Goal: Transaction & Acquisition: Purchase product/service

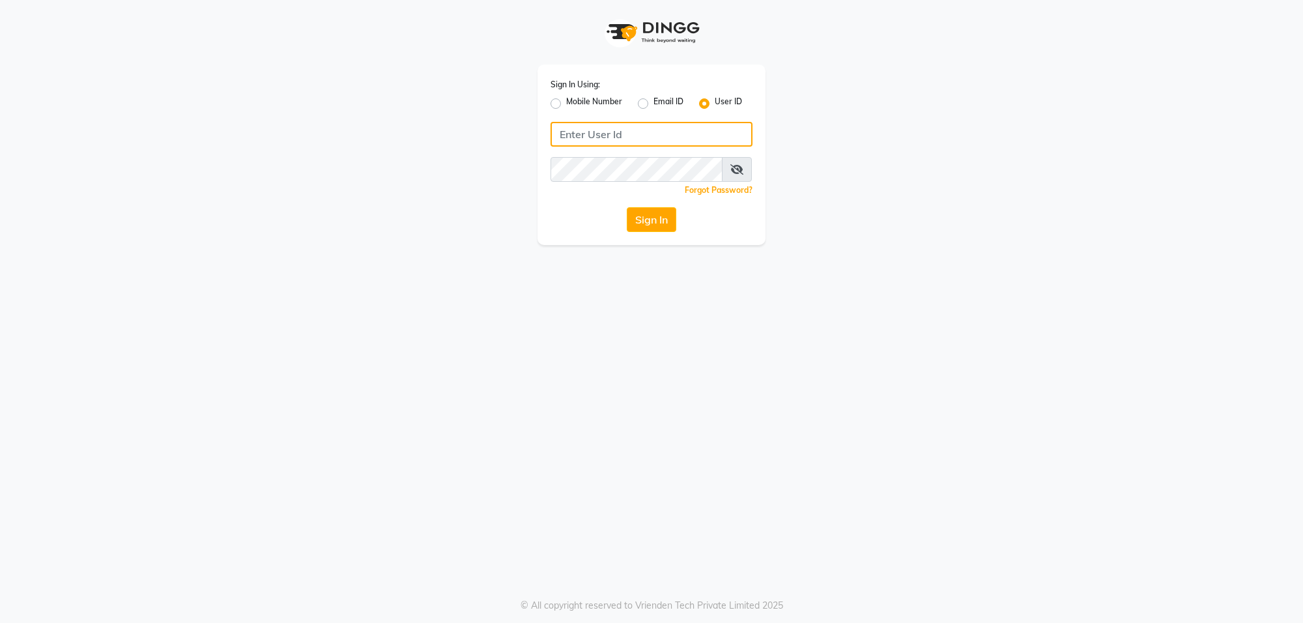
click at [601, 132] on input "Username" at bounding box center [652, 134] width 202 height 25
type input "e3599-01"
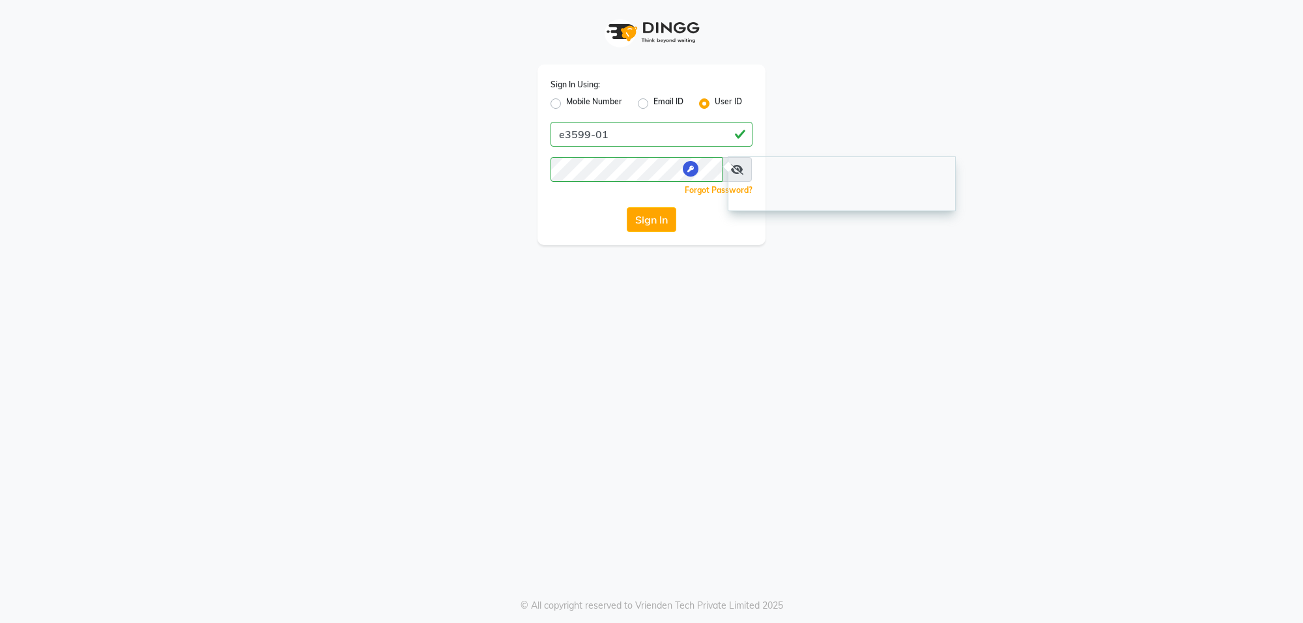
drag, startPoint x: 613, startPoint y: 379, endPoint x: 744, endPoint y: 244, distance: 188.0
click at [614, 379] on div "Sign In Using: Mobile Number Email ID User ID e3599-01 Remember me Forgot Passw…" at bounding box center [651, 311] width 1303 height 623
click at [746, 178] on span at bounding box center [737, 169] width 30 height 25
click at [743, 167] on icon at bounding box center [736, 169] width 13 height 10
click at [645, 215] on button "Sign In" at bounding box center [652, 219] width 50 height 25
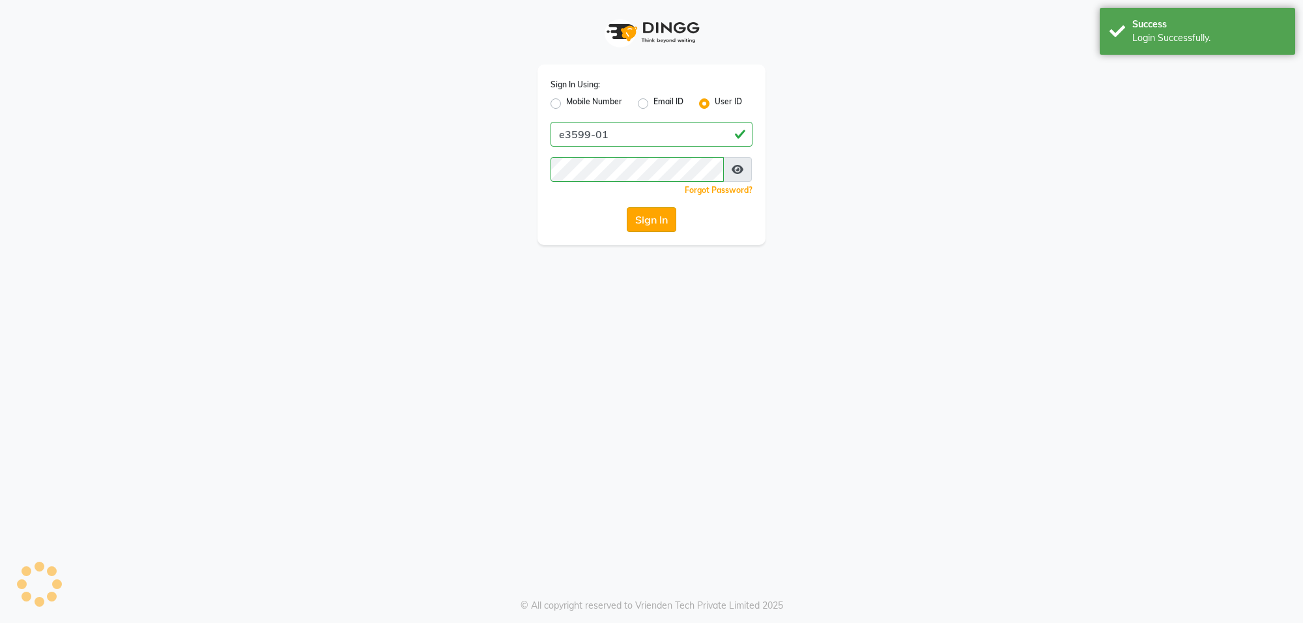
select select "service"
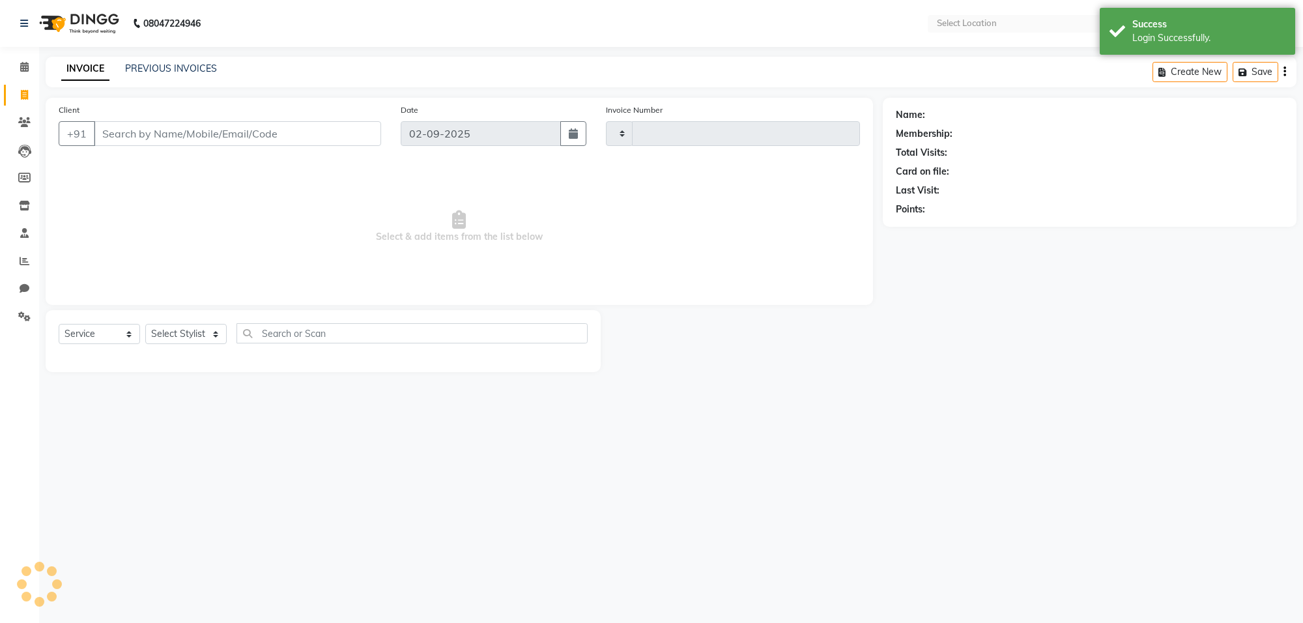
select select "en"
select select "8127"
type input "5525"
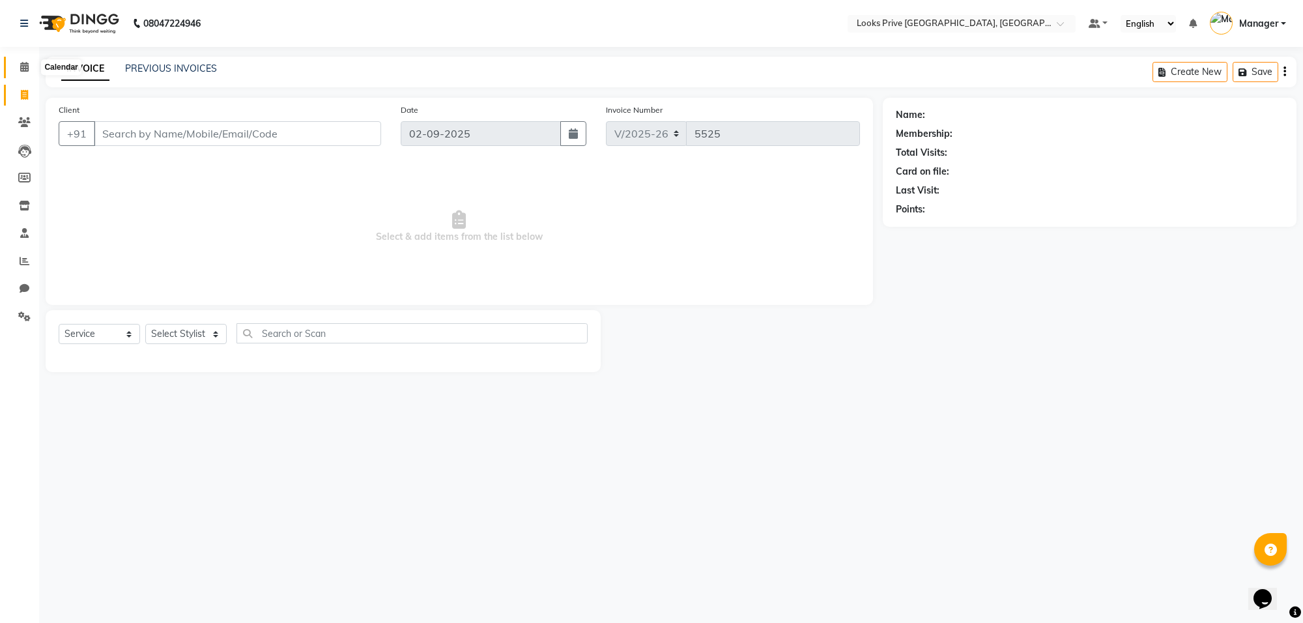
click at [17, 67] on span at bounding box center [24, 67] width 23 height 15
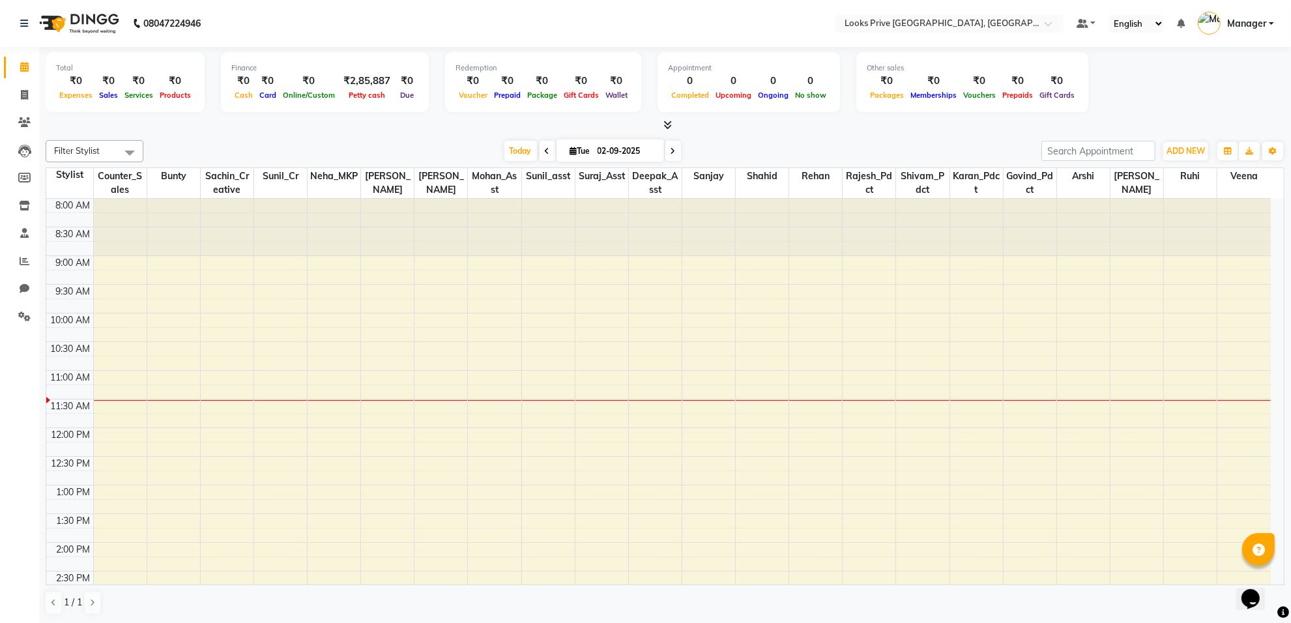
click at [540, 152] on span at bounding box center [548, 151] width 16 height 20
click at [540, 152] on div "Today Tue 01-09-2025" at bounding box center [592, 151] width 885 height 20
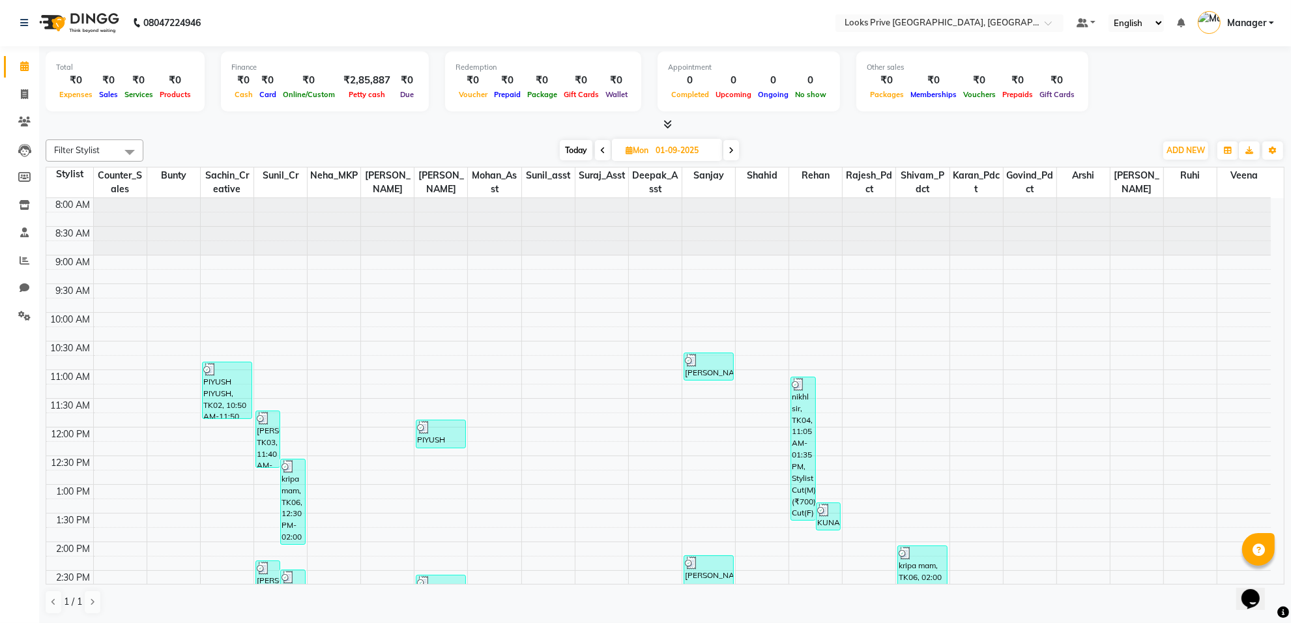
click at [728, 147] on icon at bounding box center [730, 151] width 5 height 8
type input "02-09-2025"
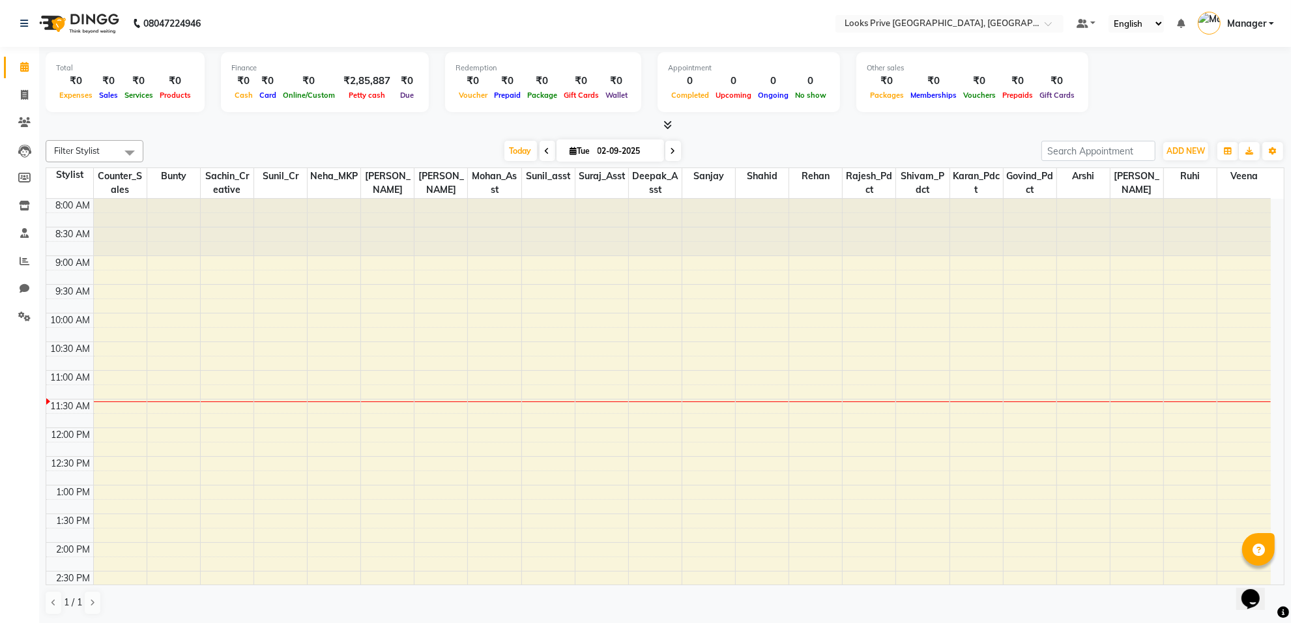
click at [263, 67] on div "Finance" at bounding box center [324, 68] width 187 height 11
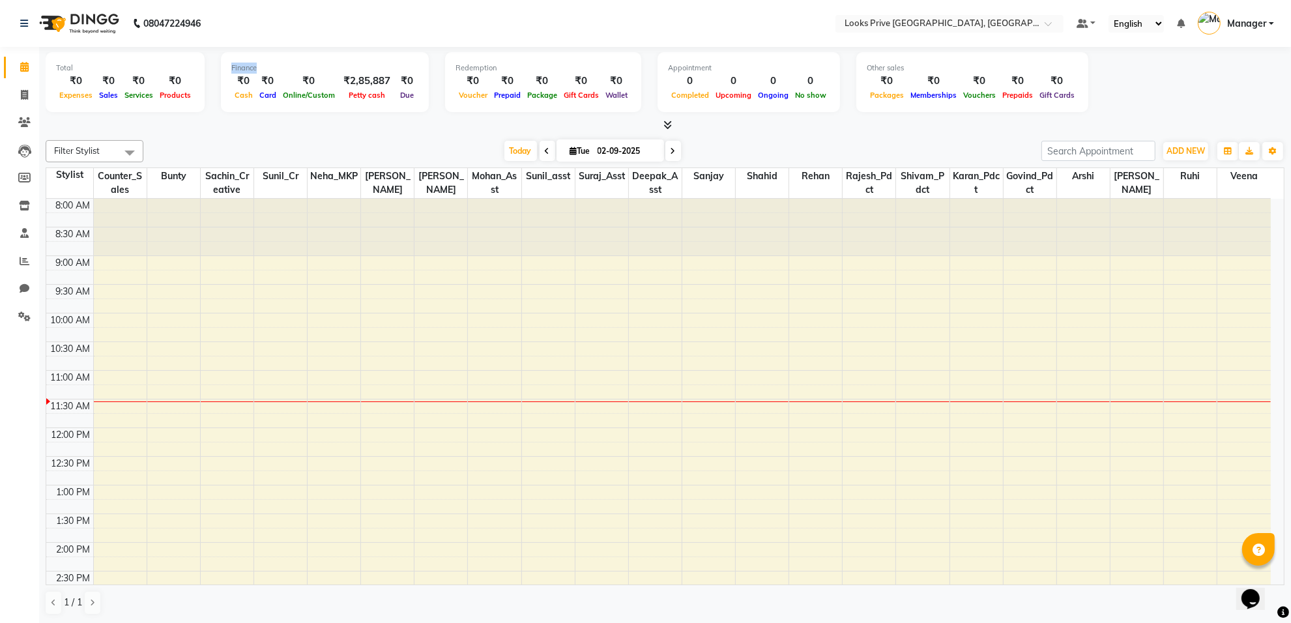
click at [263, 67] on div "Finance" at bounding box center [324, 68] width 187 height 11
click at [267, 96] on span "Card" at bounding box center [267, 95] width 23 height 9
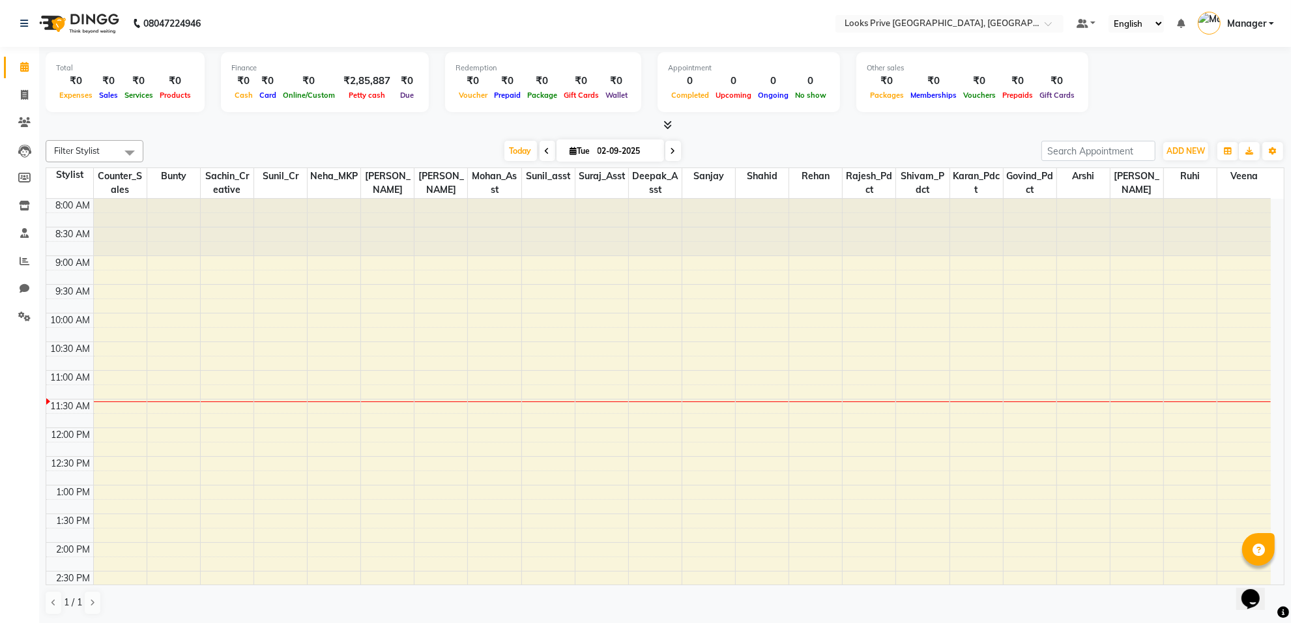
click at [271, 63] on div "Finance" at bounding box center [324, 68] width 187 height 11
click at [27, 90] on icon at bounding box center [24, 95] width 7 height 10
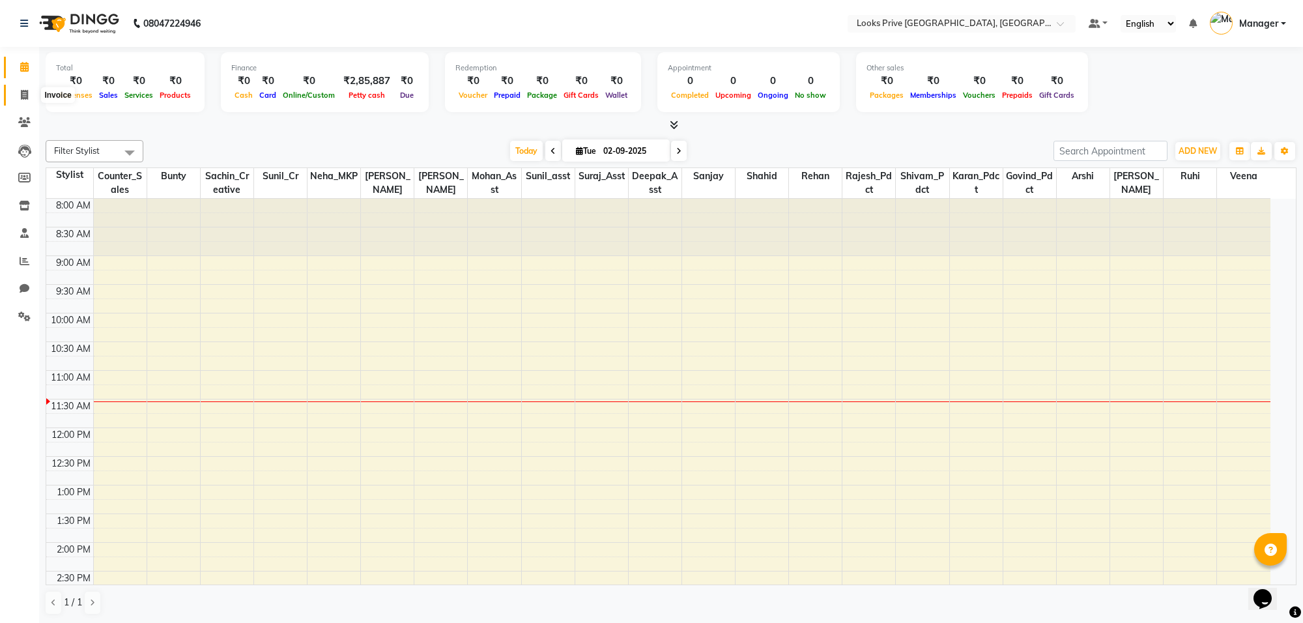
select select "8127"
select select "service"
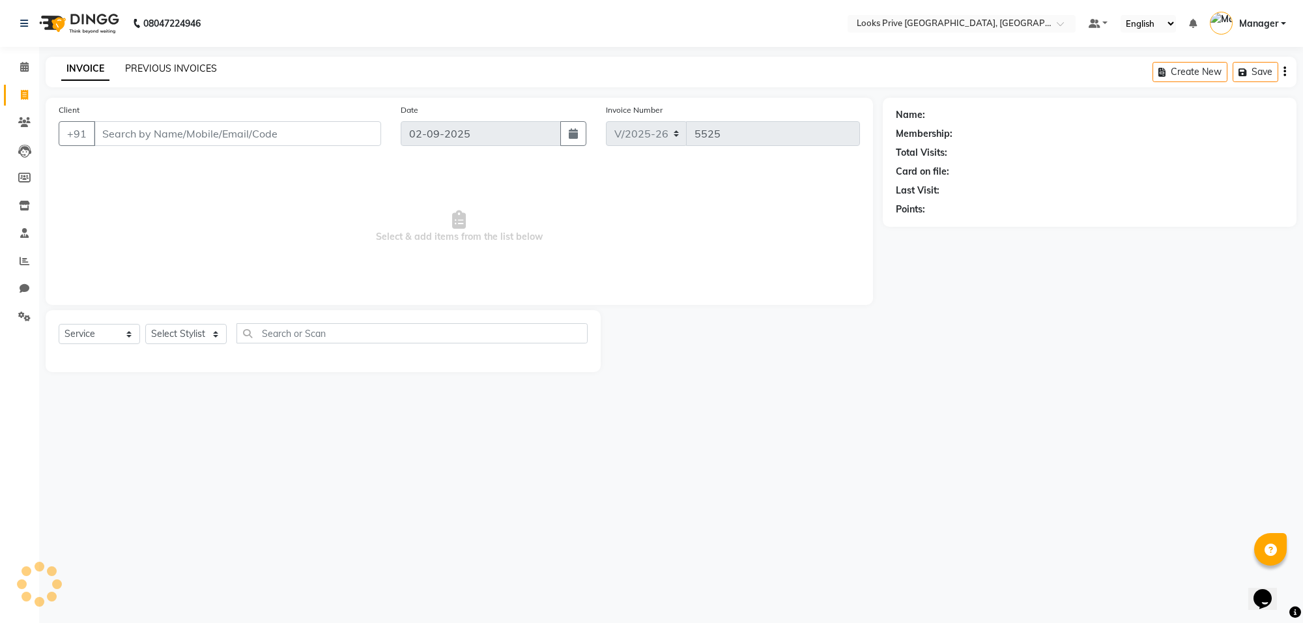
click at [150, 65] on link "PREVIOUS INVOICES" at bounding box center [171, 69] width 92 height 12
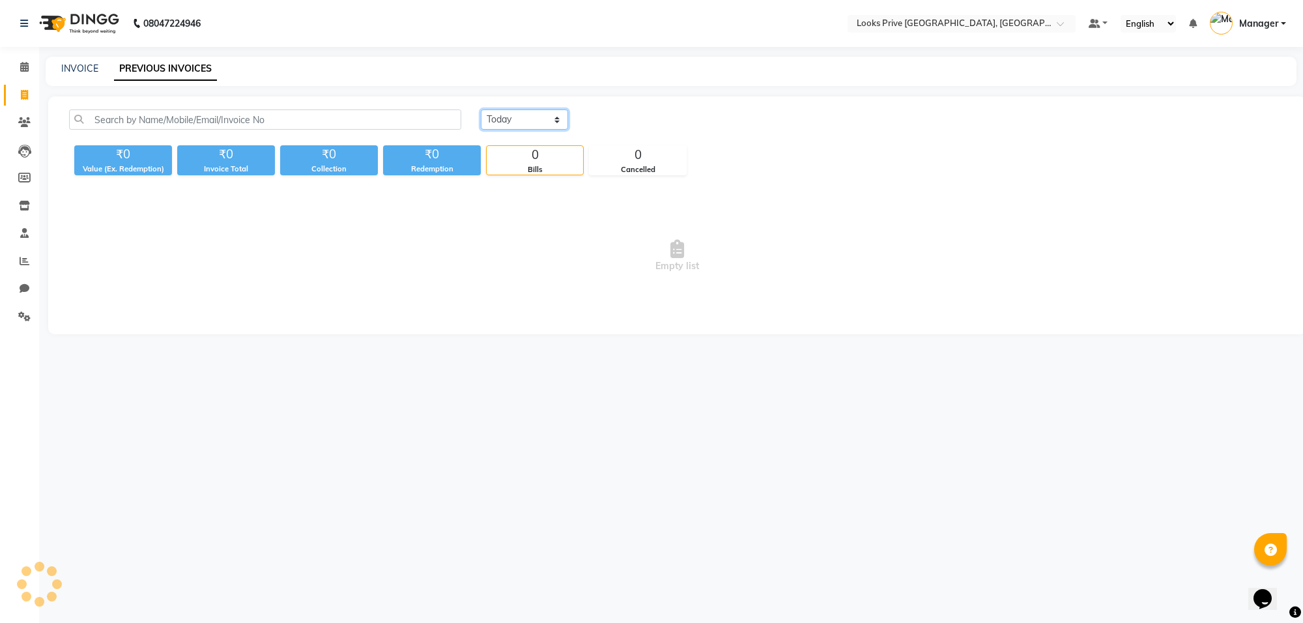
click at [496, 121] on select "Today Yesterday Custom Range" at bounding box center [524, 119] width 87 height 20
select select "yesterday"
click at [481, 109] on select "Today Yesterday Custom Range" at bounding box center [524, 119] width 87 height 20
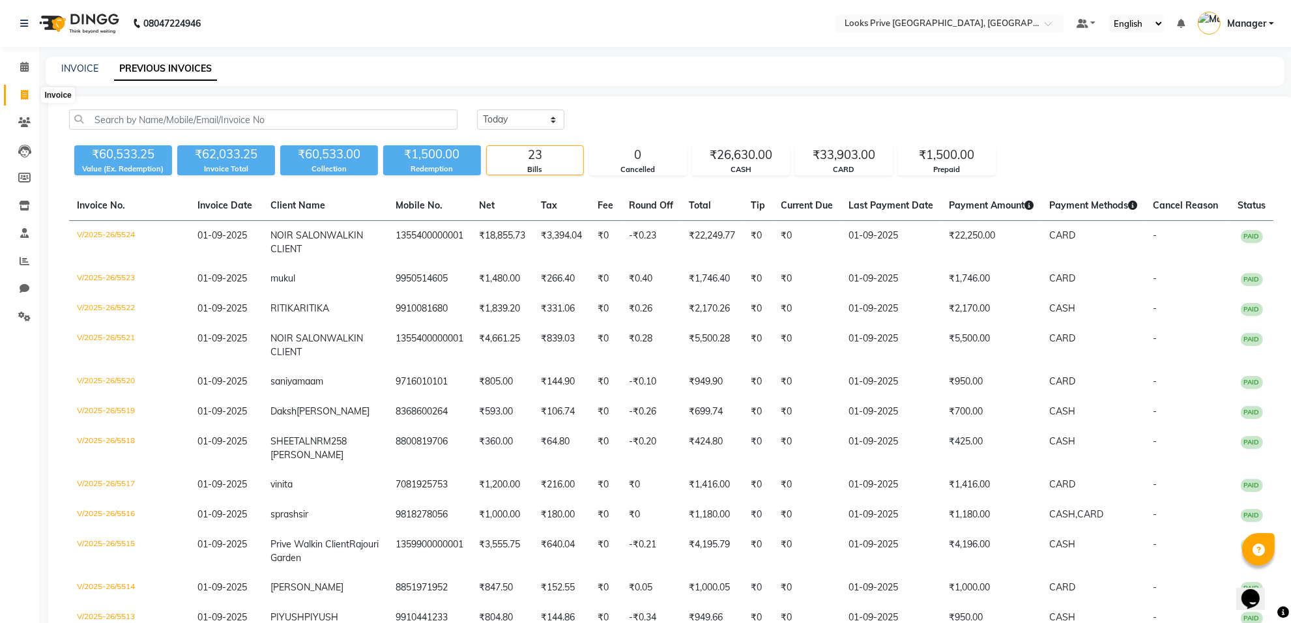
click at [24, 90] on icon at bounding box center [24, 95] width 7 height 10
select select "service"
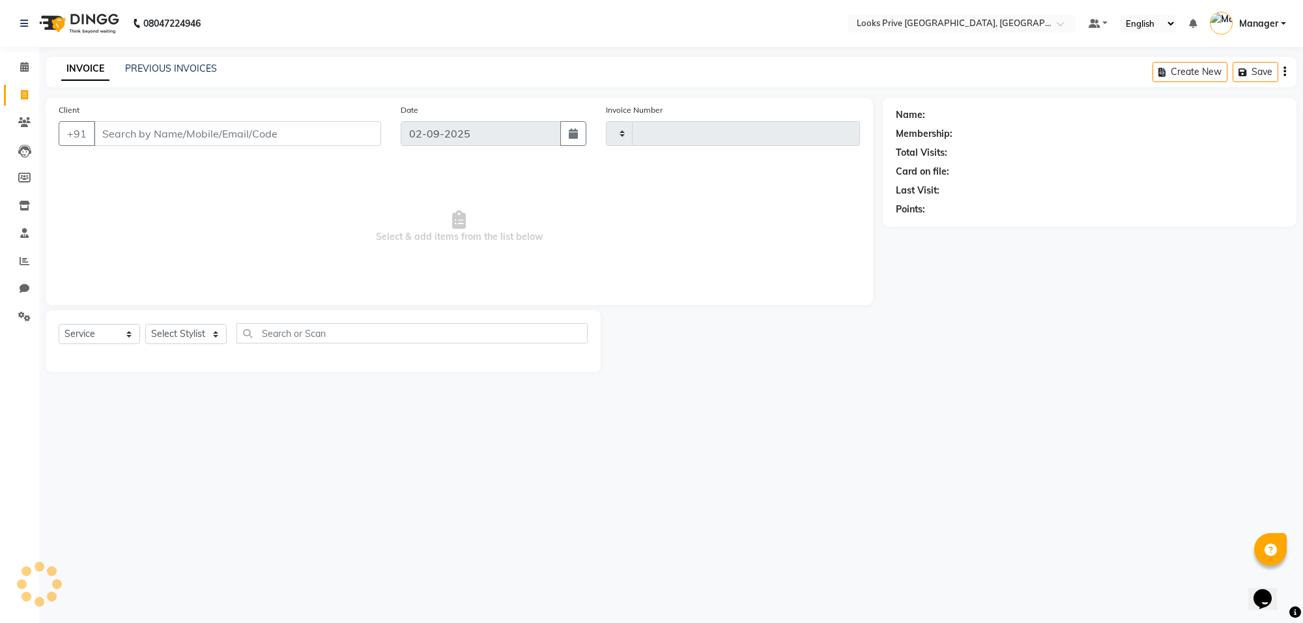
type input "5525"
select select "8127"
click at [119, 135] on input "Client" at bounding box center [237, 133] width 287 height 25
click at [184, 334] on select "Select Stylist [PERSON_NAME] Counter_Sales Deepak_Asst Govind_Pdct Karan_Pdct M…" at bounding box center [185, 334] width 81 height 20
click at [145, 324] on select "Select Stylist [PERSON_NAME] Counter_Sales Deepak_Asst Govind_Pdct Karan_Pdct M…" at bounding box center [185, 334] width 81 height 20
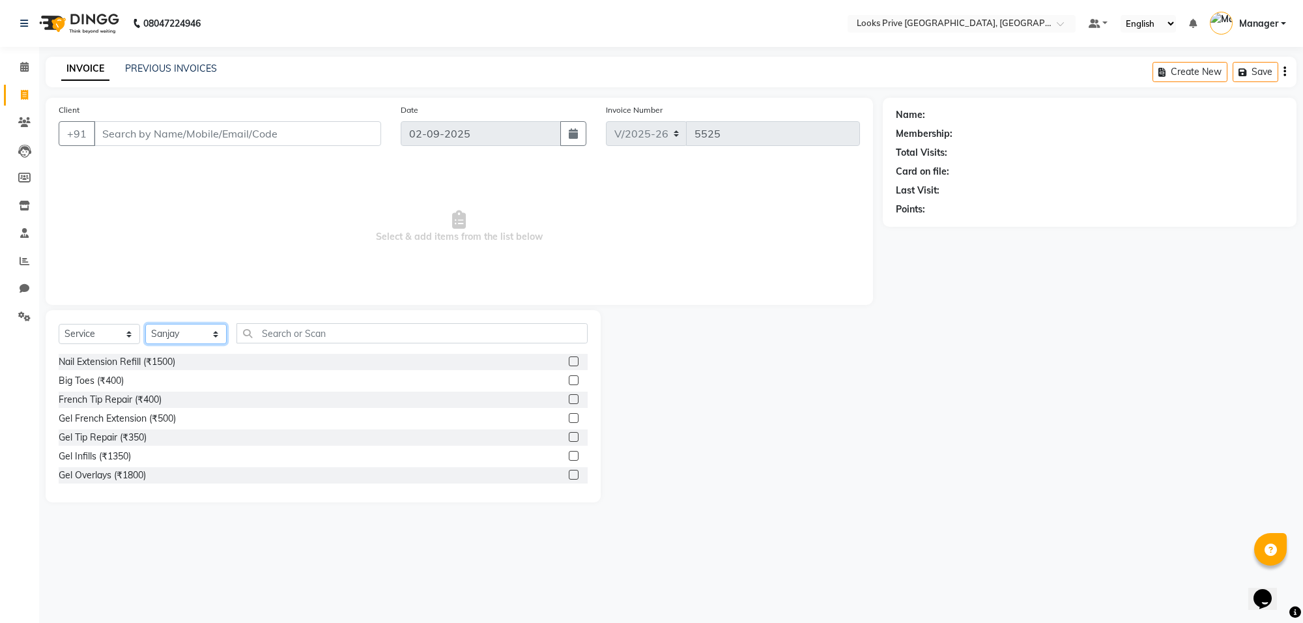
drag, startPoint x: 180, startPoint y: 334, endPoint x: 180, endPoint y: 326, distance: 7.8
click at [180, 334] on select "Select Stylist [PERSON_NAME] Counter_Sales Deepak_Asst Govind_Pdct Karan_Pdct M…" at bounding box center [185, 334] width 81 height 20
select select "75855"
click at [145, 324] on select "Select Stylist [PERSON_NAME] Counter_Sales Deepak_Asst Govind_Pdct Karan_Pdct M…" at bounding box center [185, 334] width 81 height 20
click at [311, 327] on input "text" at bounding box center [412, 333] width 351 height 20
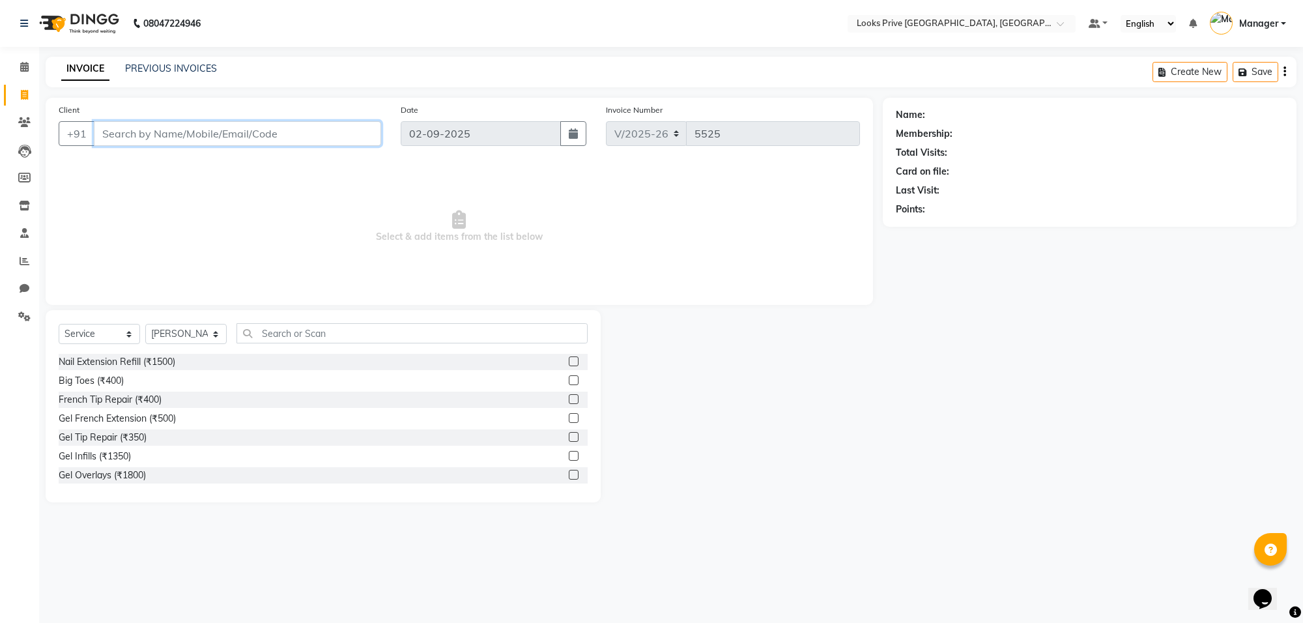
click at [240, 128] on input "Client" at bounding box center [237, 133] width 287 height 25
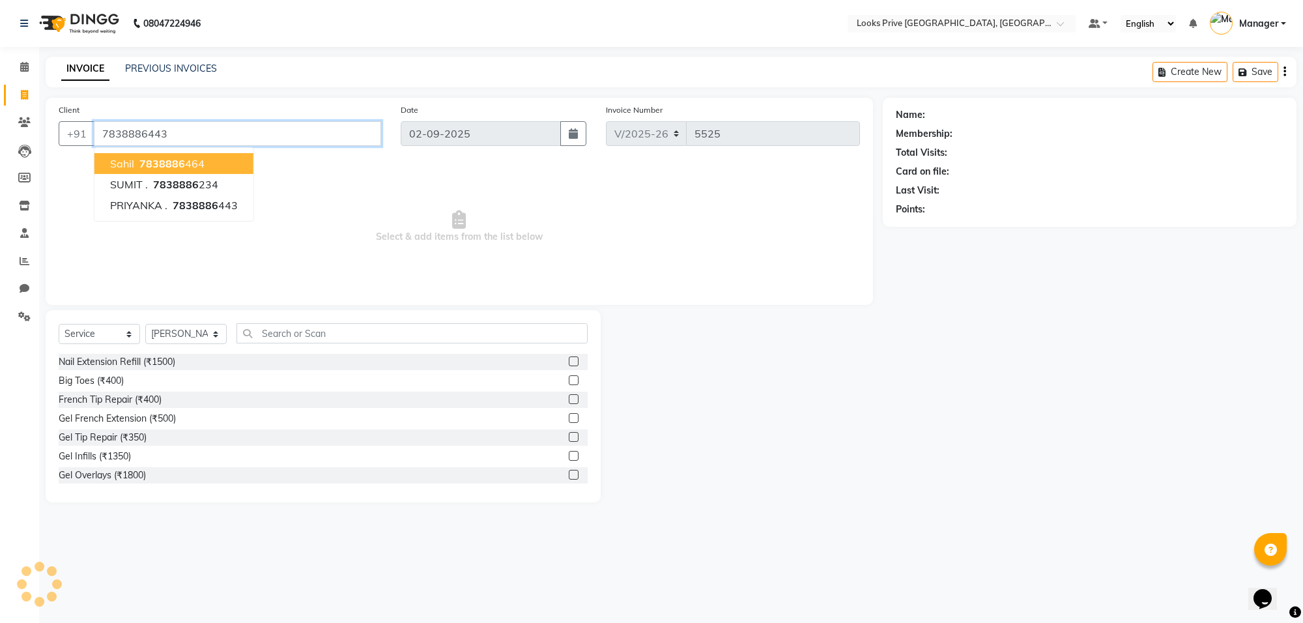
type input "7838886443"
select select "1: Object"
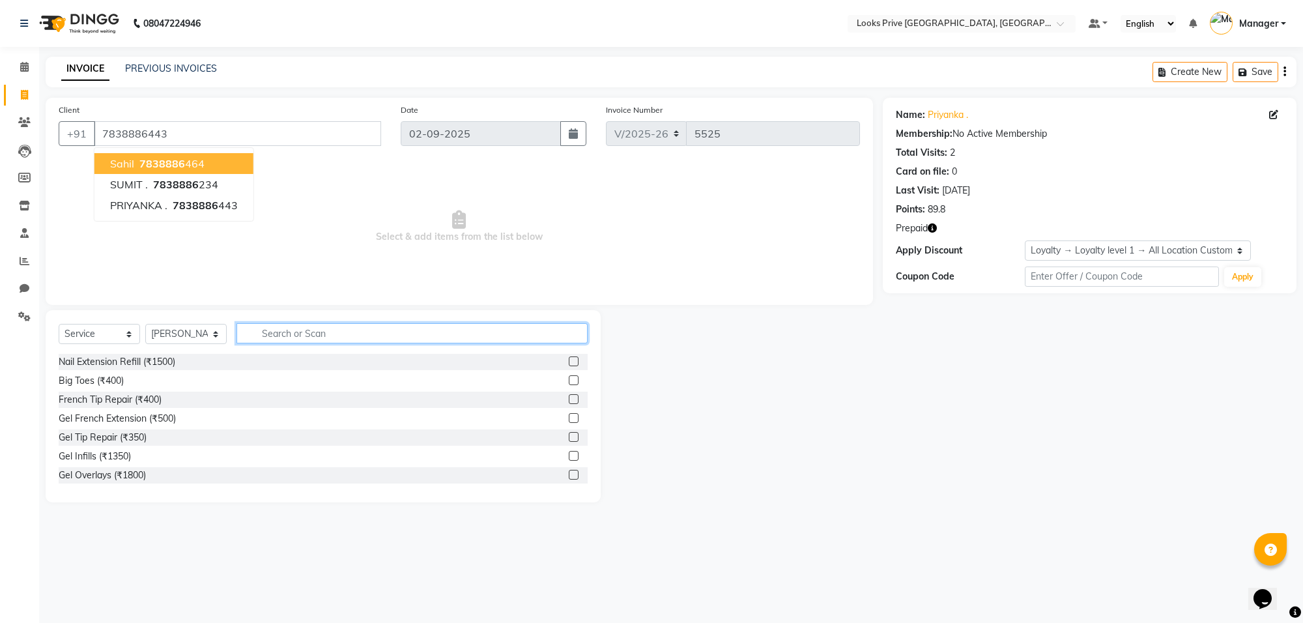
click at [310, 338] on input "text" at bounding box center [412, 333] width 351 height 20
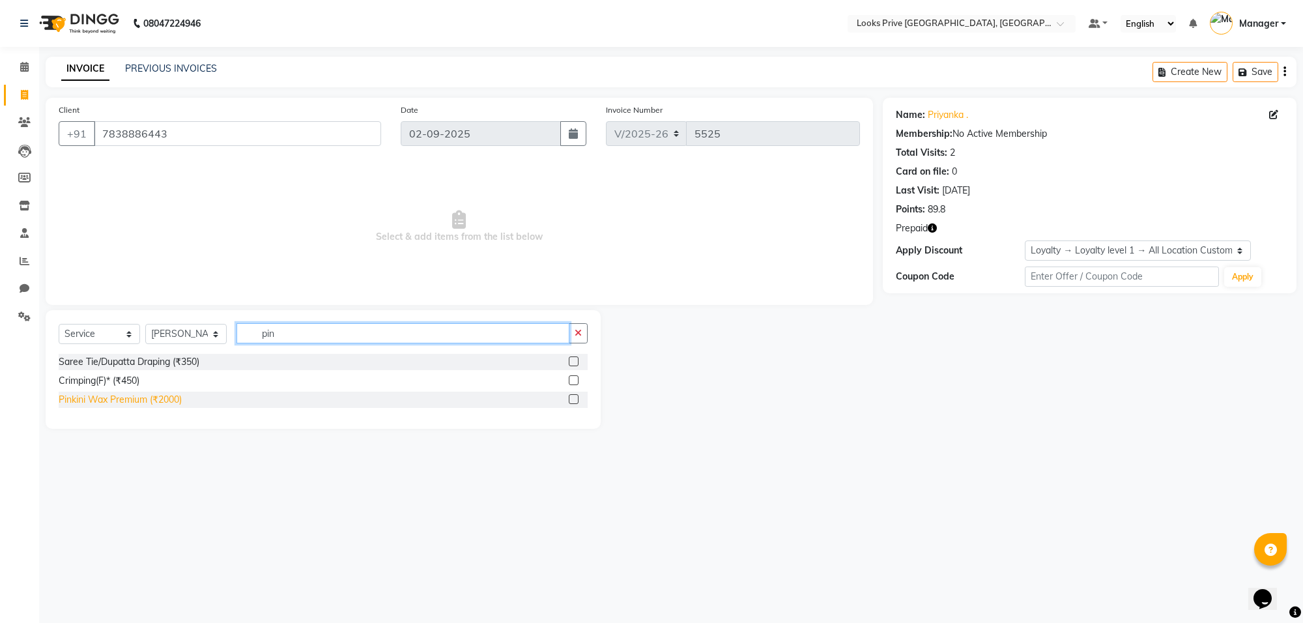
type input "pin"
click at [132, 403] on div "Pinkini Wax Premium (₹2000)" at bounding box center [120, 400] width 123 height 14
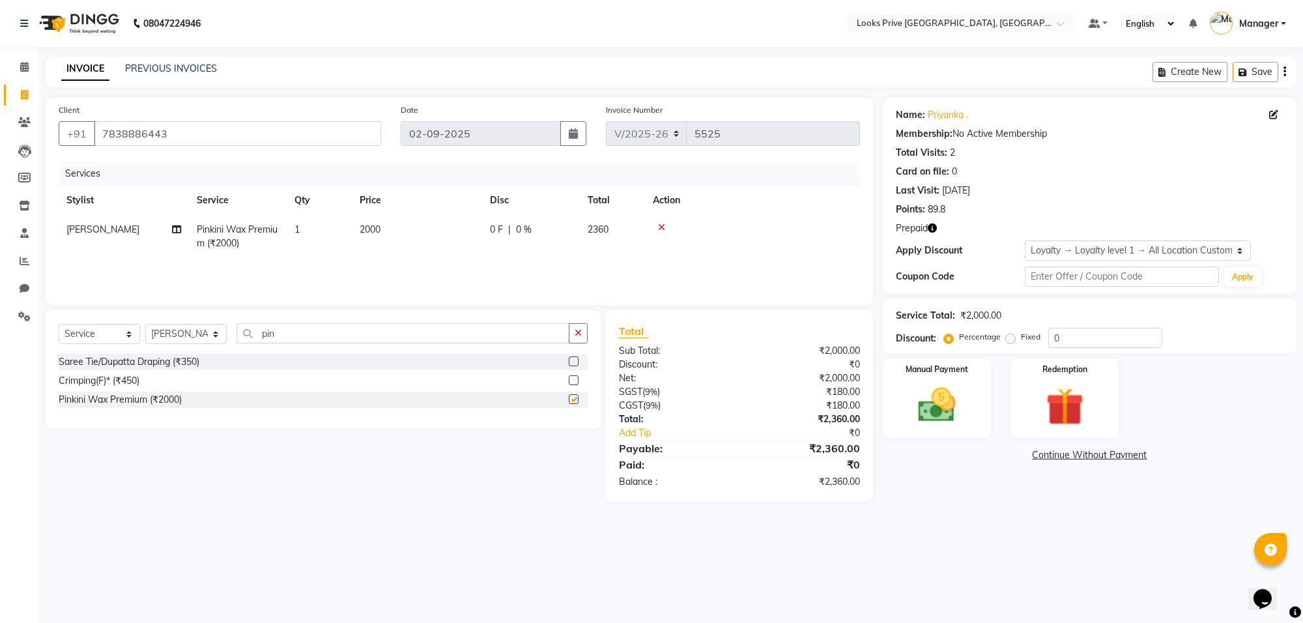
checkbox input "false"
click at [404, 334] on input "pin" at bounding box center [403, 333] width 333 height 20
type input "p"
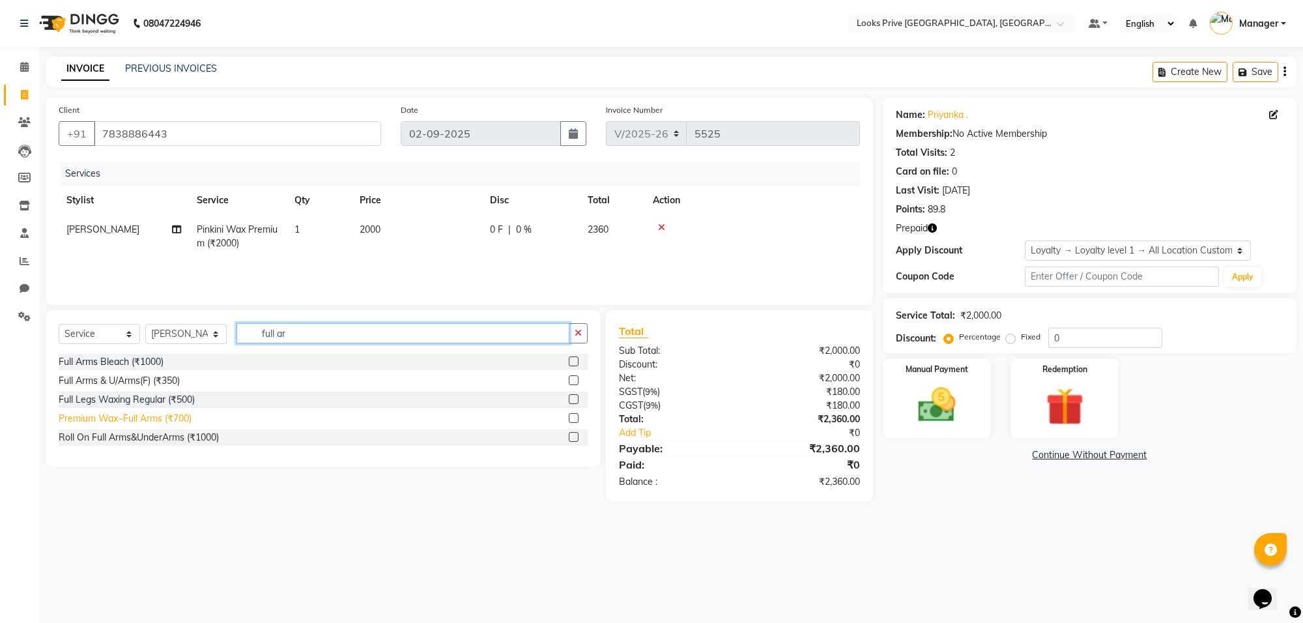
type input "full ar"
click at [124, 418] on div "Premium Wax~Full Arms (₹700)" at bounding box center [125, 419] width 133 height 14
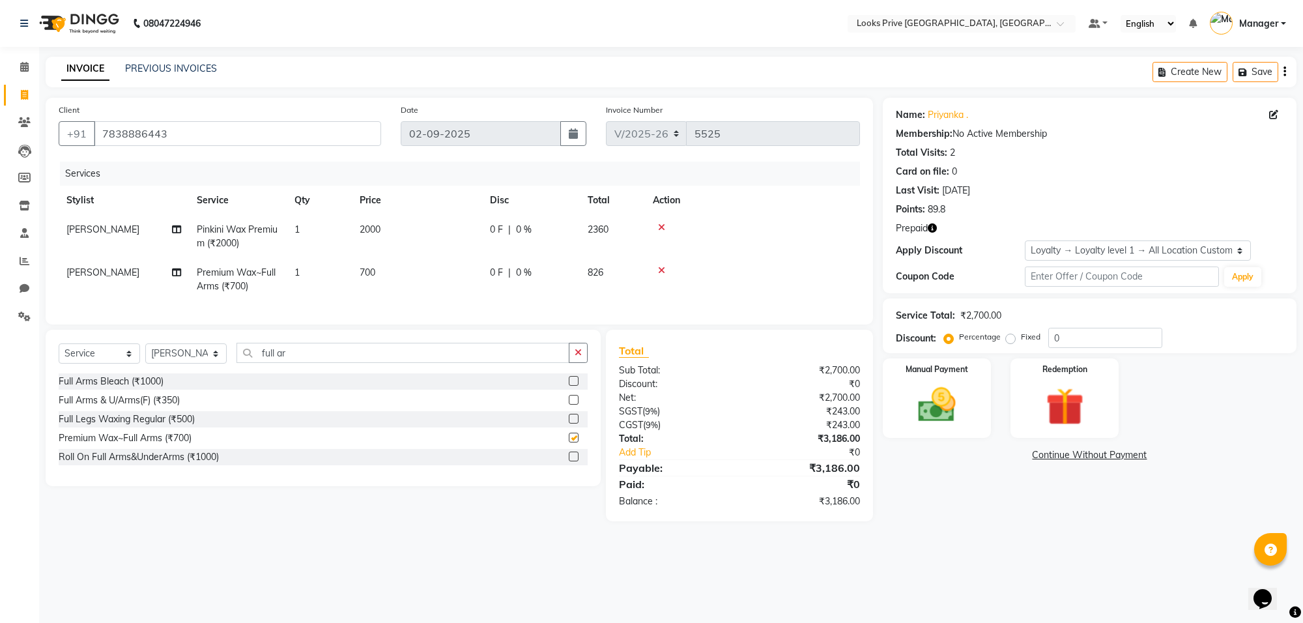
checkbox input "false"
click at [424, 267] on td "700" at bounding box center [417, 279] width 130 height 43
select select "75855"
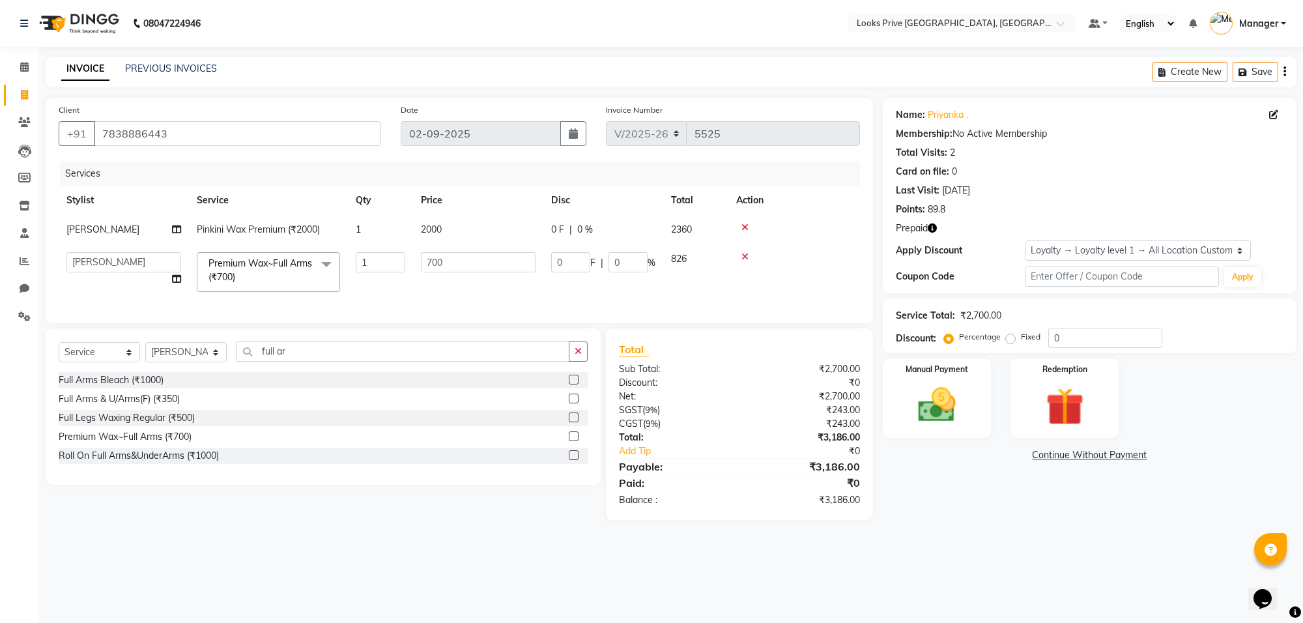
click at [424, 267] on input "700" at bounding box center [478, 262] width 115 height 20
type input "1900"
click at [1106, 344] on input "0" at bounding box center [1105, 338] width 114 height 20
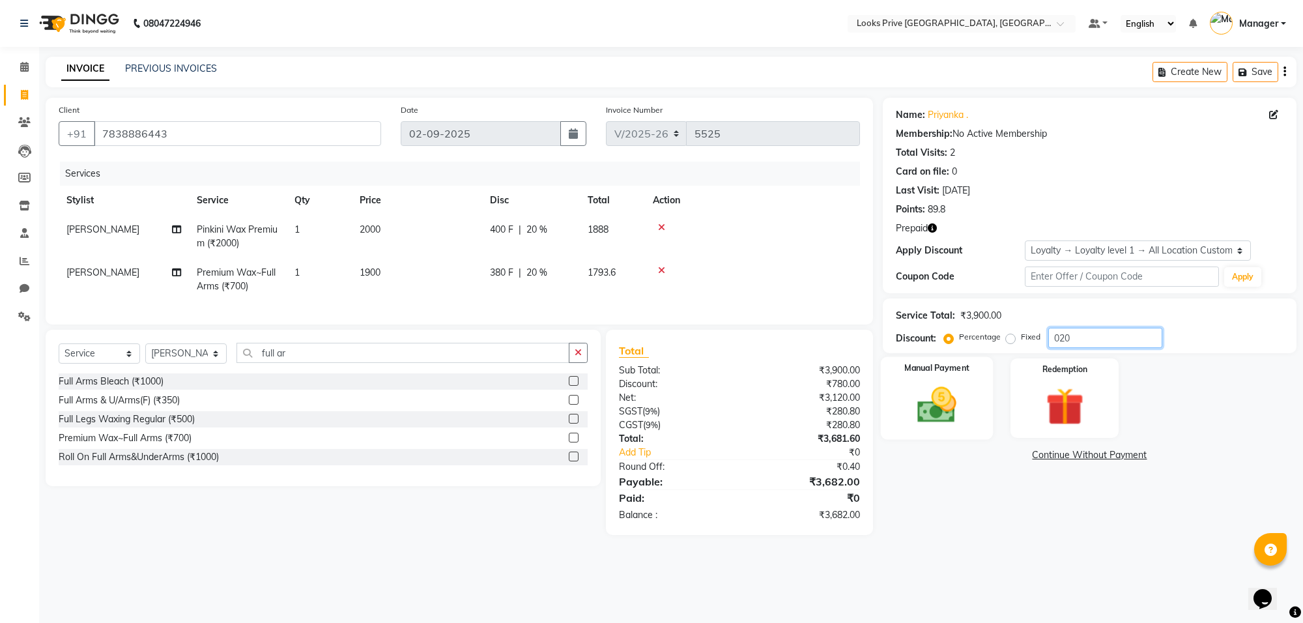
type input "020"
click at [945, 403] on img at bounding box center [937, 405] width 64 height 46
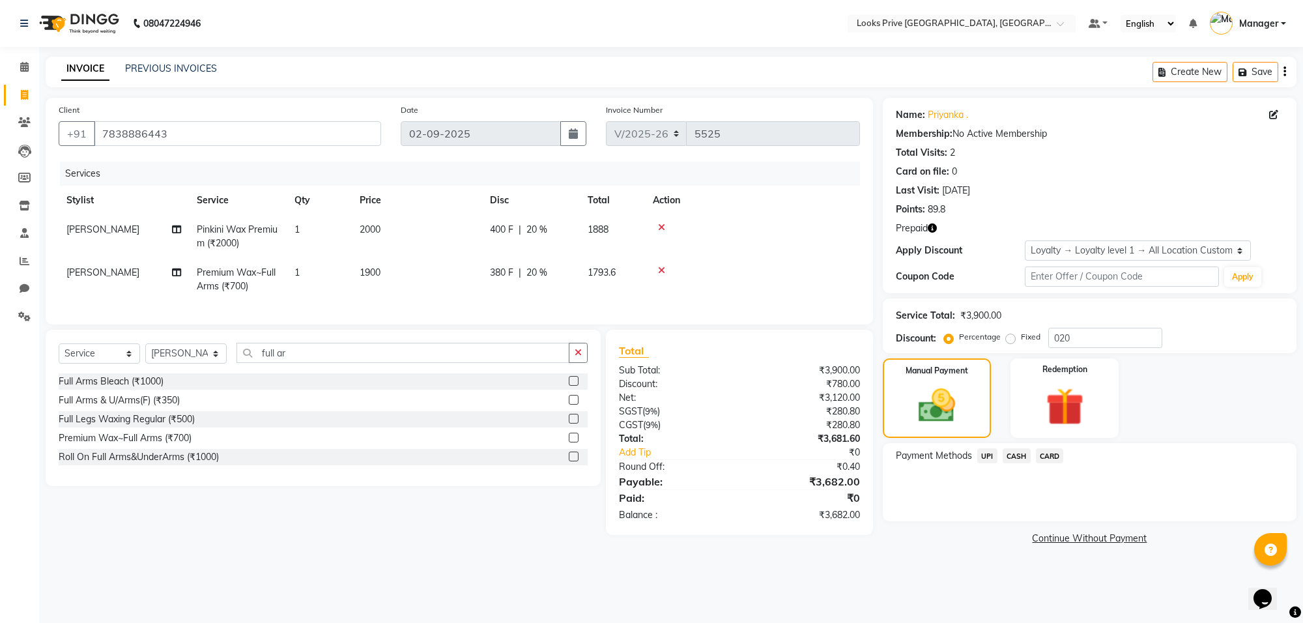
click at [1017, 456] on span "CASH" at bounding box center [1017, 455] width 28 height 15
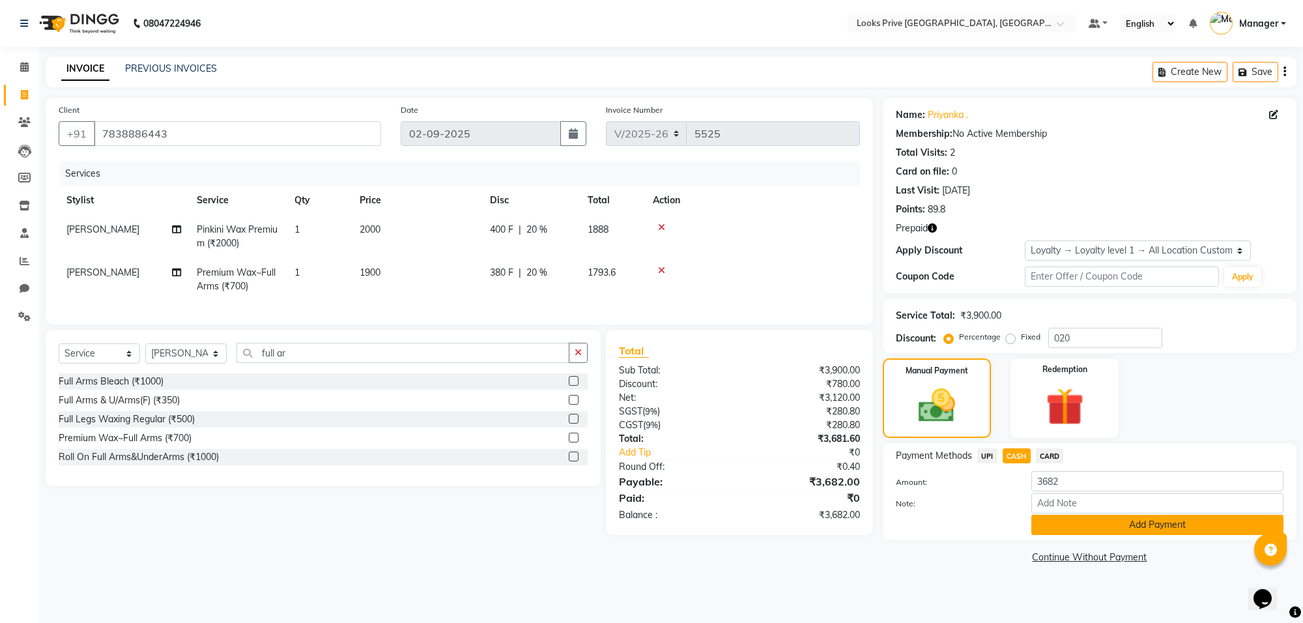
click at [1069, 525] on button "Add Payment" at bounding box center [1157, 525] width 252 height 20
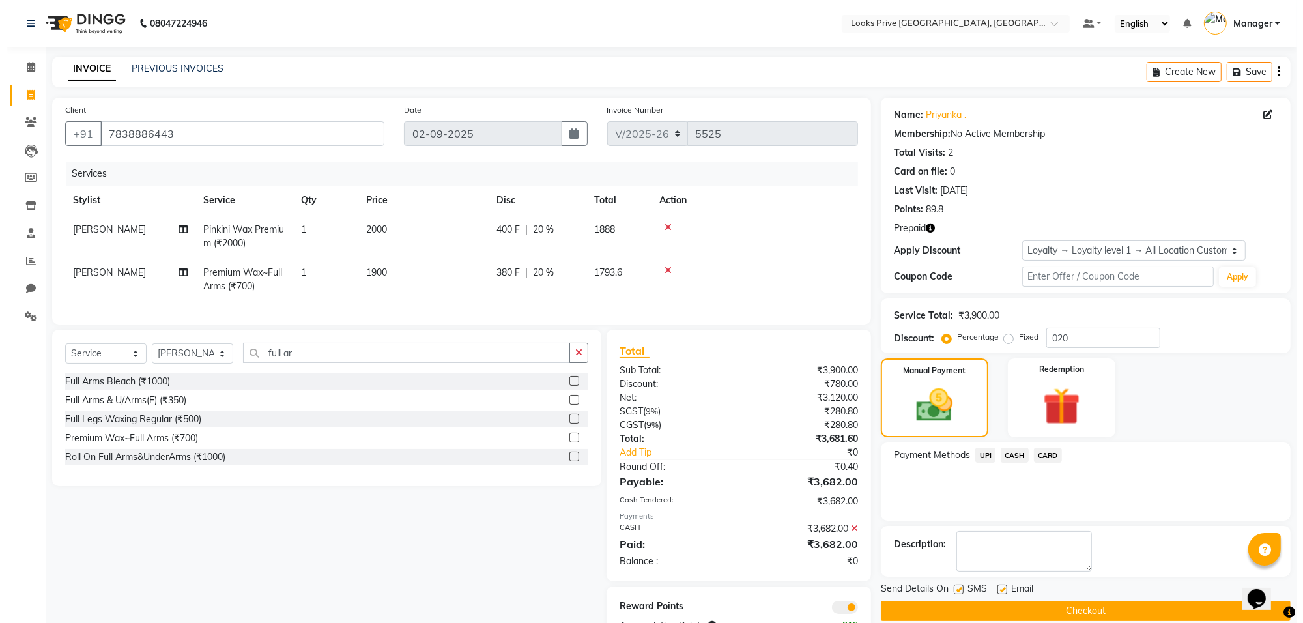
scroll to position [53, 0]
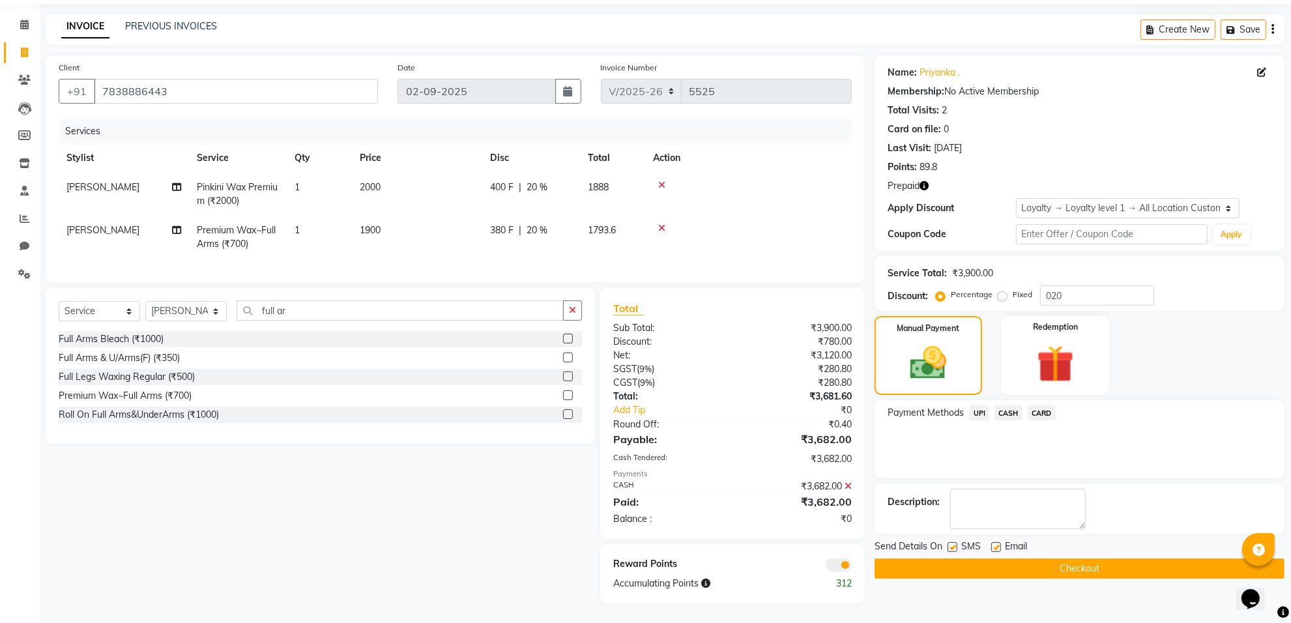
drag, startPoint x: 819, startPoint y: 564, endPoint x: 828, endPoint y: 572, distance: 12.0
click at [821, 568] on div at bounding box center [796, 564] width 129 height 14
click at [843, 572] on div "Reward Points Accumulating Points 312" at bounding box center [732, 573] width 265 height 59
click at [843, 562] on span at bounding box center [839, 564] width 26 height 13
click at [852, 567] on input "checkbox" at bounding box center [852, 567] width 0 height 0
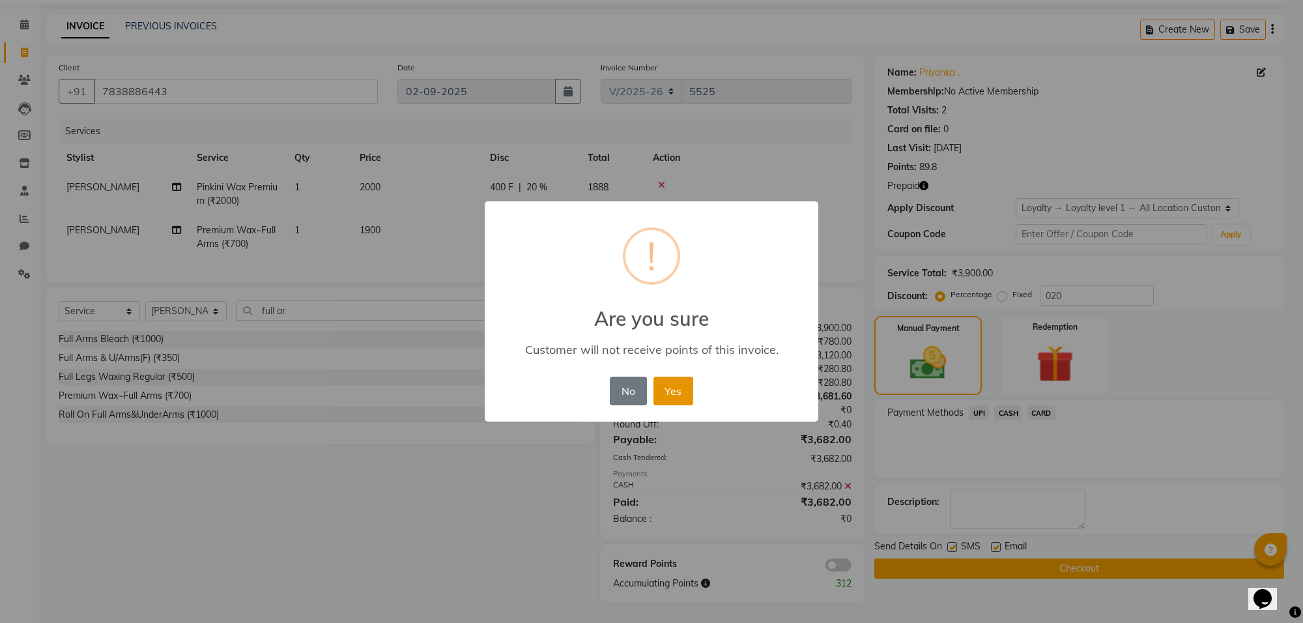
click at [674, 379] on button "Yes" at bounding box center [674, 391] width 40 height 29
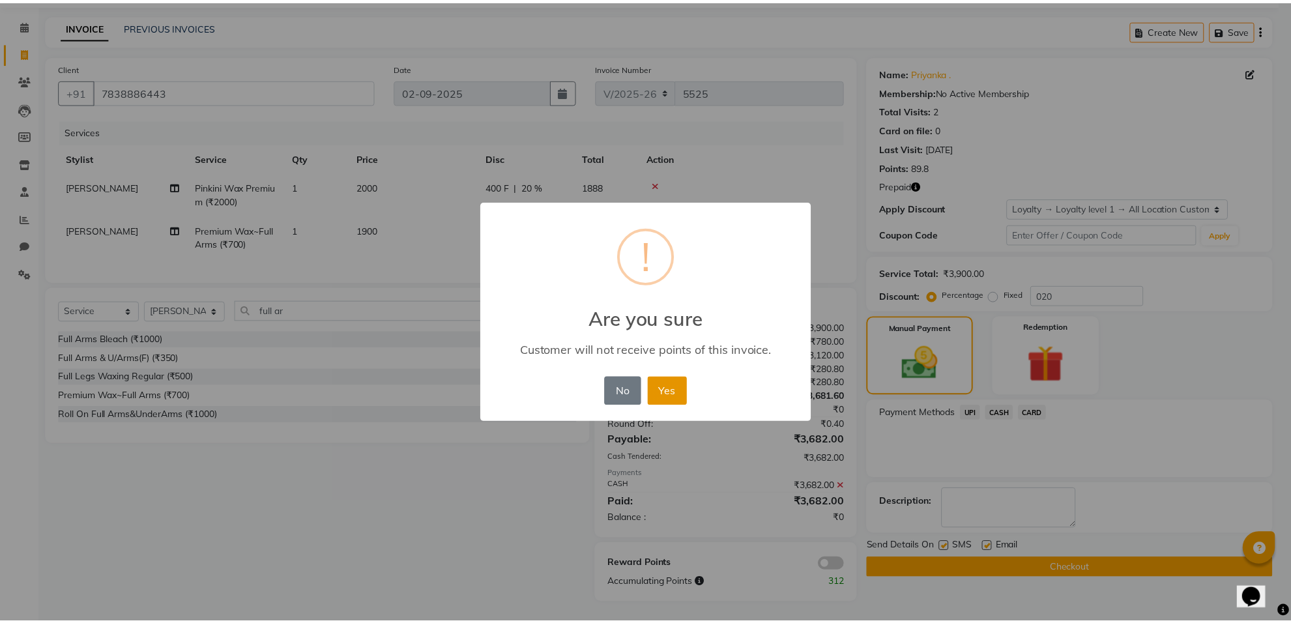
scroll to position [35, 0]
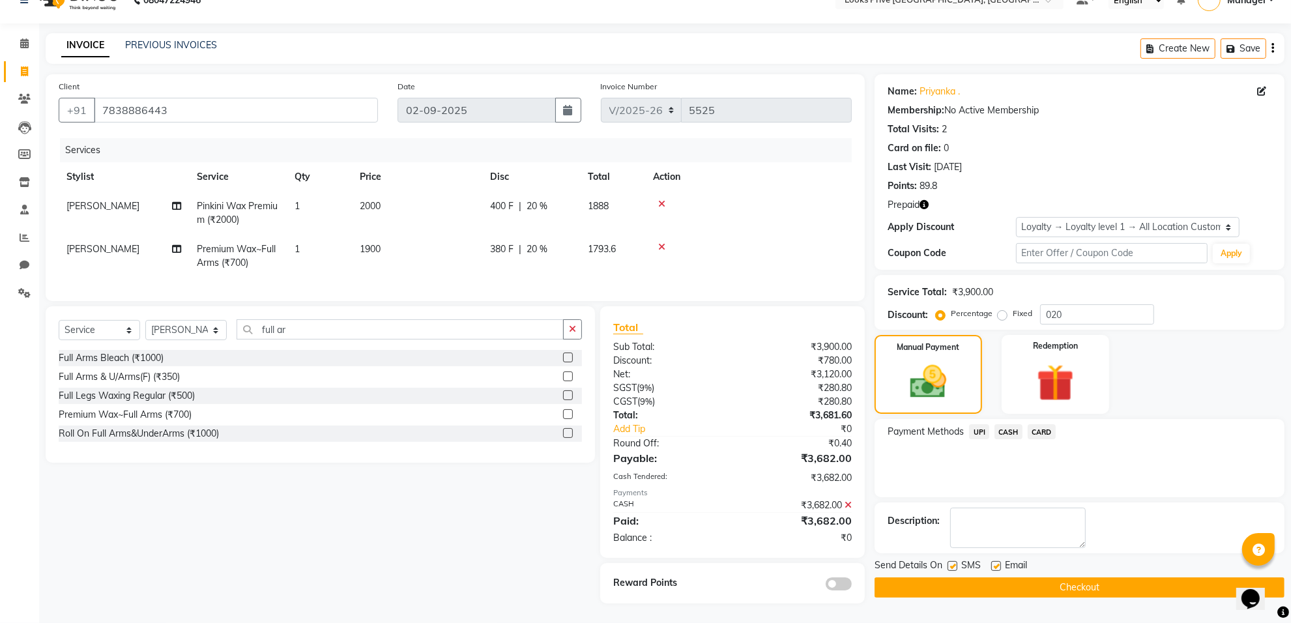
click at [913, 578] on button "Checkout" at bounding box center [1079, 587] width 410 height 20
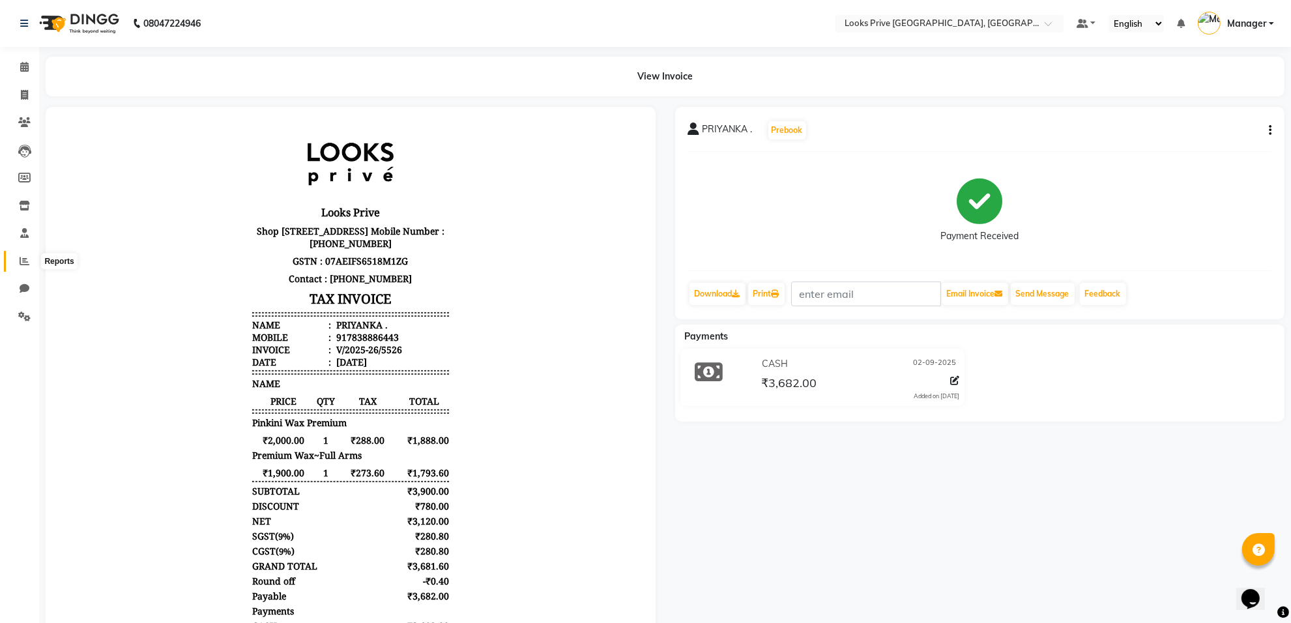
click at [21, 263] on icon at bounding box center [25, 261] width 10 height 10
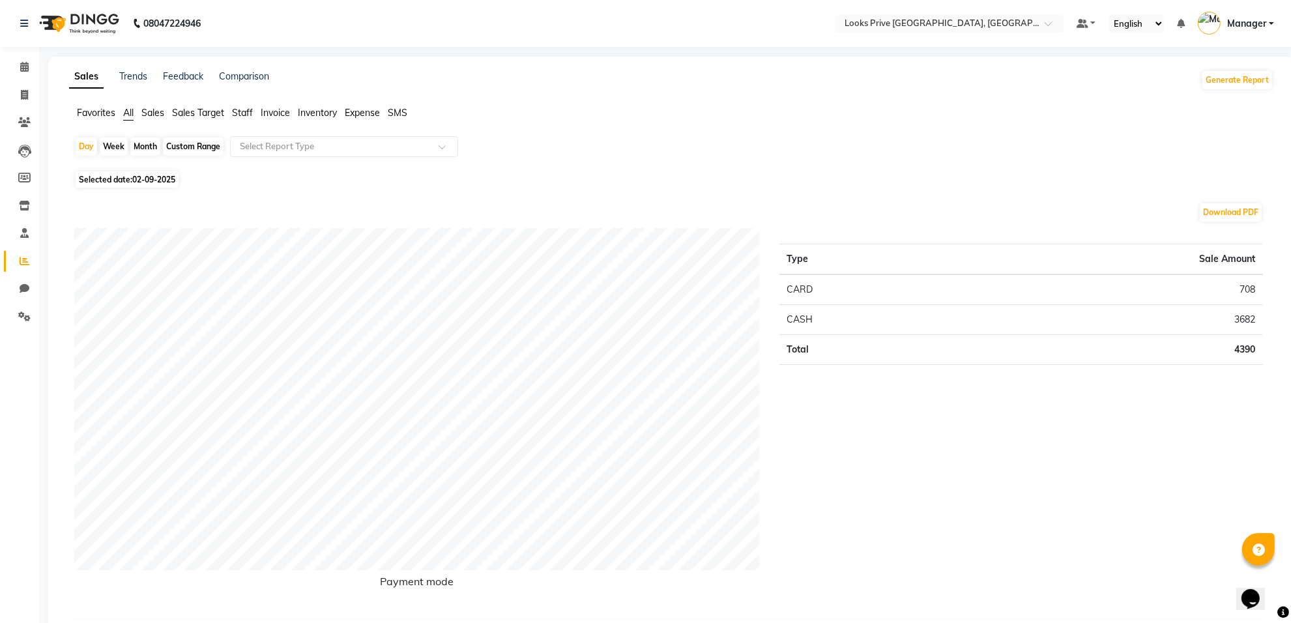
click at [156, 178] on span "02-09-2025" at bounding box center [153, 180] width 43 height 10
select select "9"
select select "2025"
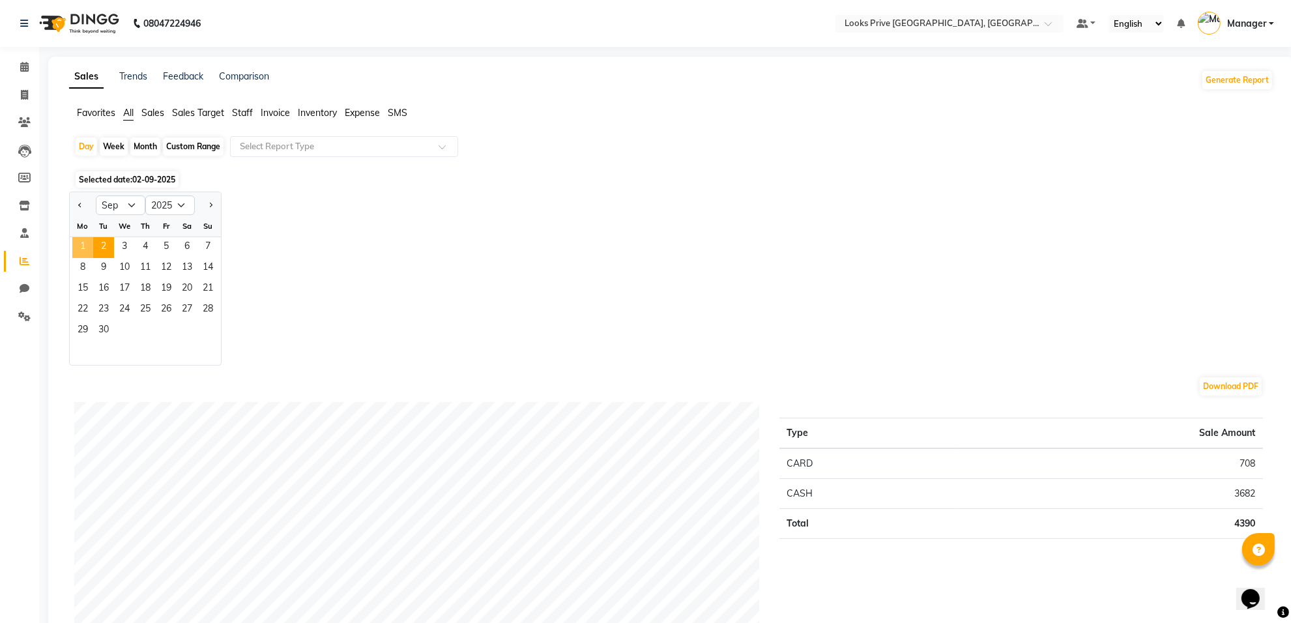
click at [83, 243] on span "1" at bounding box center [82, 247] width 21 height 21
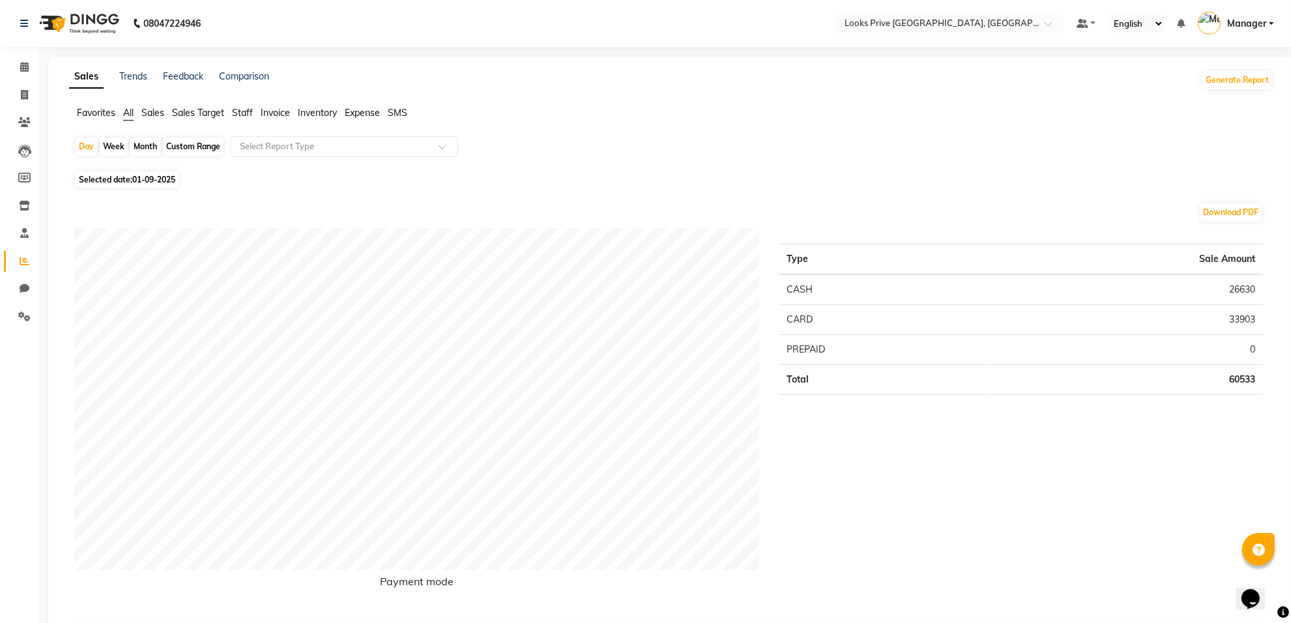
click at [246, 114] on span "Staff" at bounding box center [242, 113] width 21 height 12
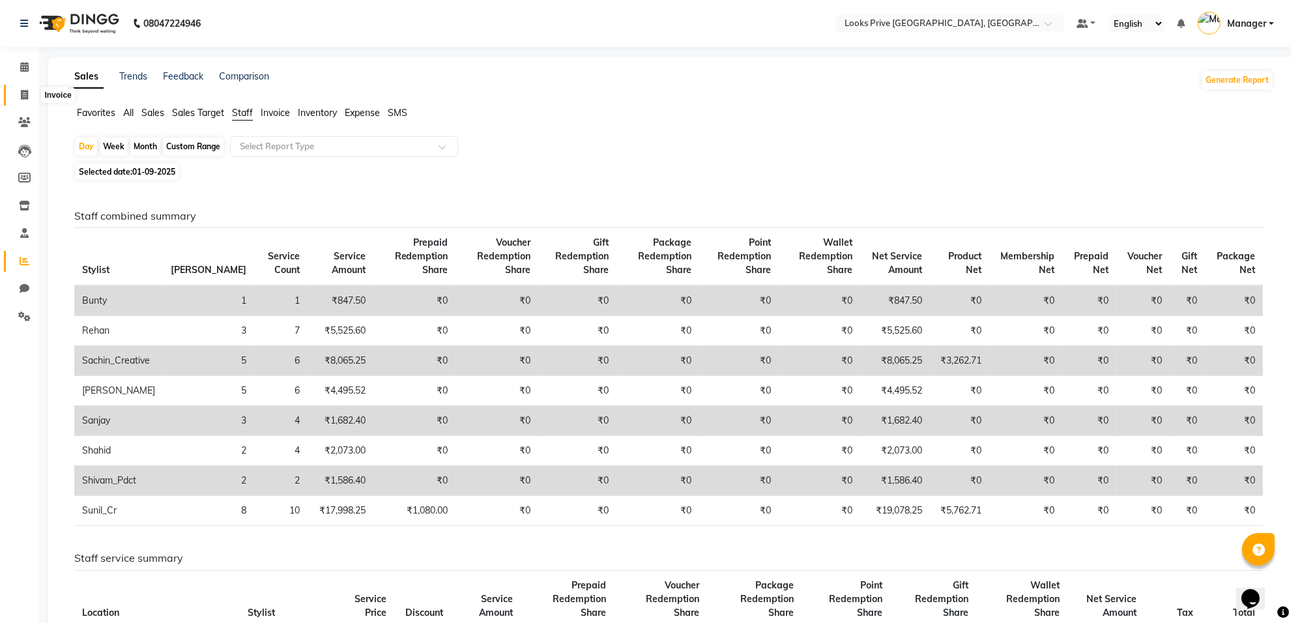
click at [16, 98] on span at bounding box center [24, 95] width 23 height 15
select select "service"
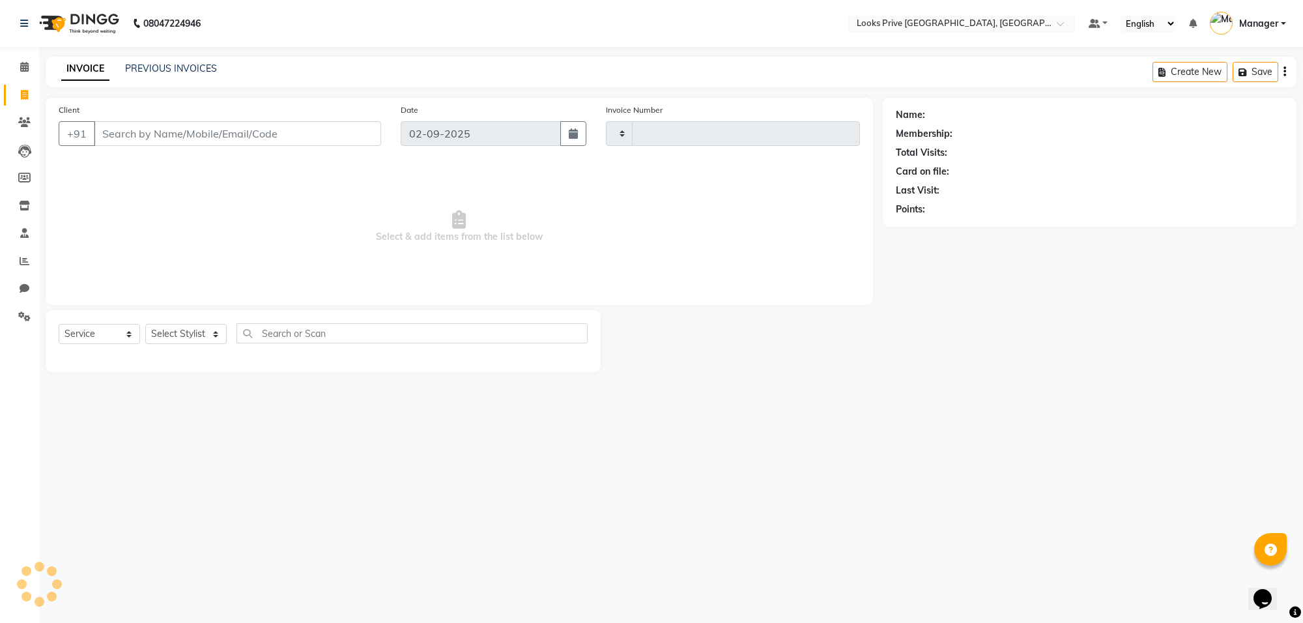
type input "5527"
select select "8127"
select select "service"
click at [194, 329] on select "Select Stylist [PERSON_NAME] Counter_Sales Deepak_Asst Govind_Pdct Karan_Pdct M…" at bounding box center [185, 334] width 81 height 20
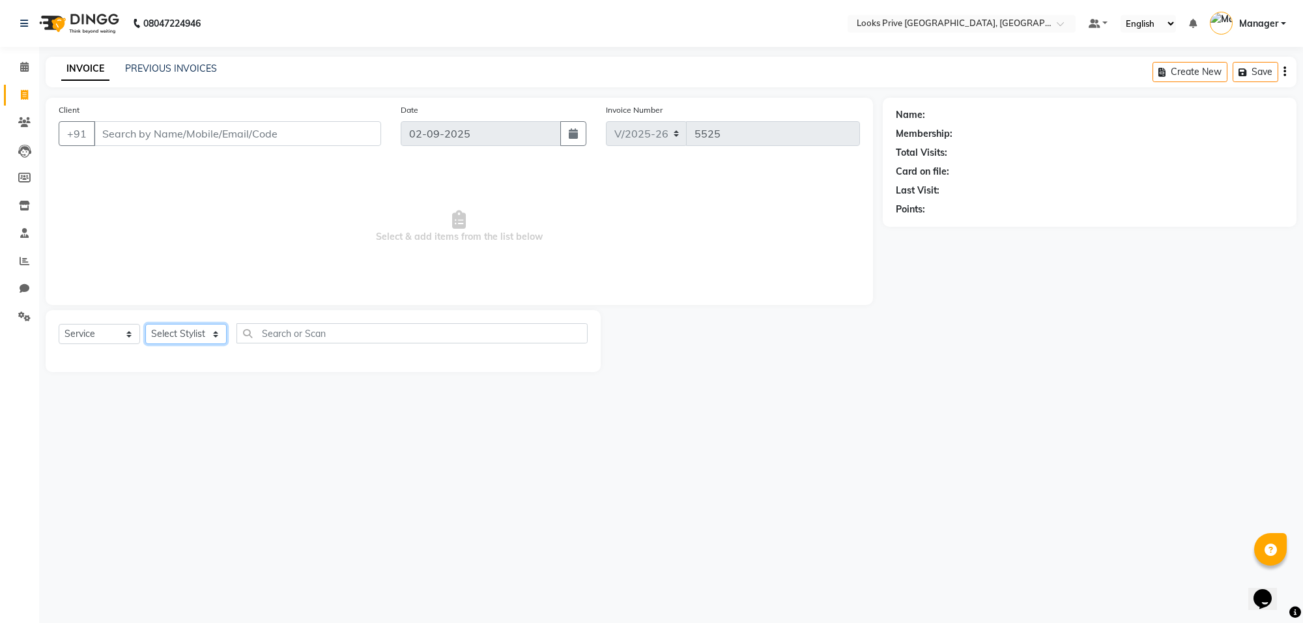
select select "75863"
click at [145, 324] on select "Select Stylist [PERSON_NAME] Counter_Sales Deepak_Asst Govind_Pdct Karan_Pdct M…" at bounding box center [185, 334] width 81 height 20
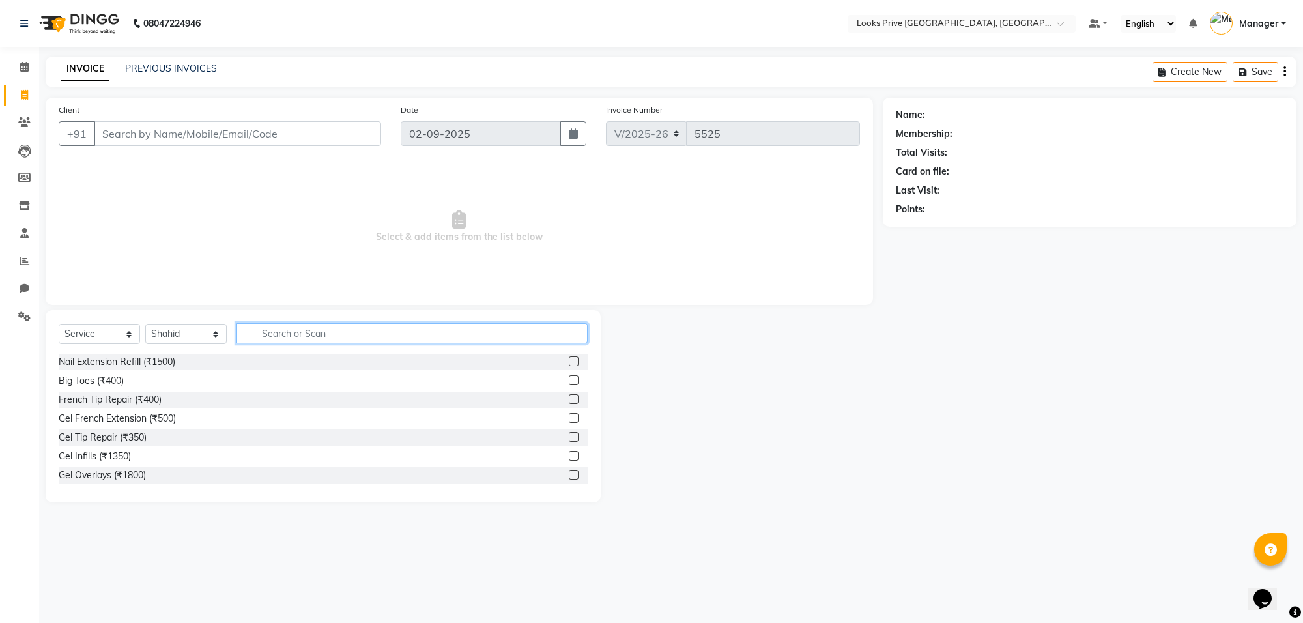
click at [281, 331] on input "text" at bounding box center [412, 333] width 351 height 20
type input "cut"
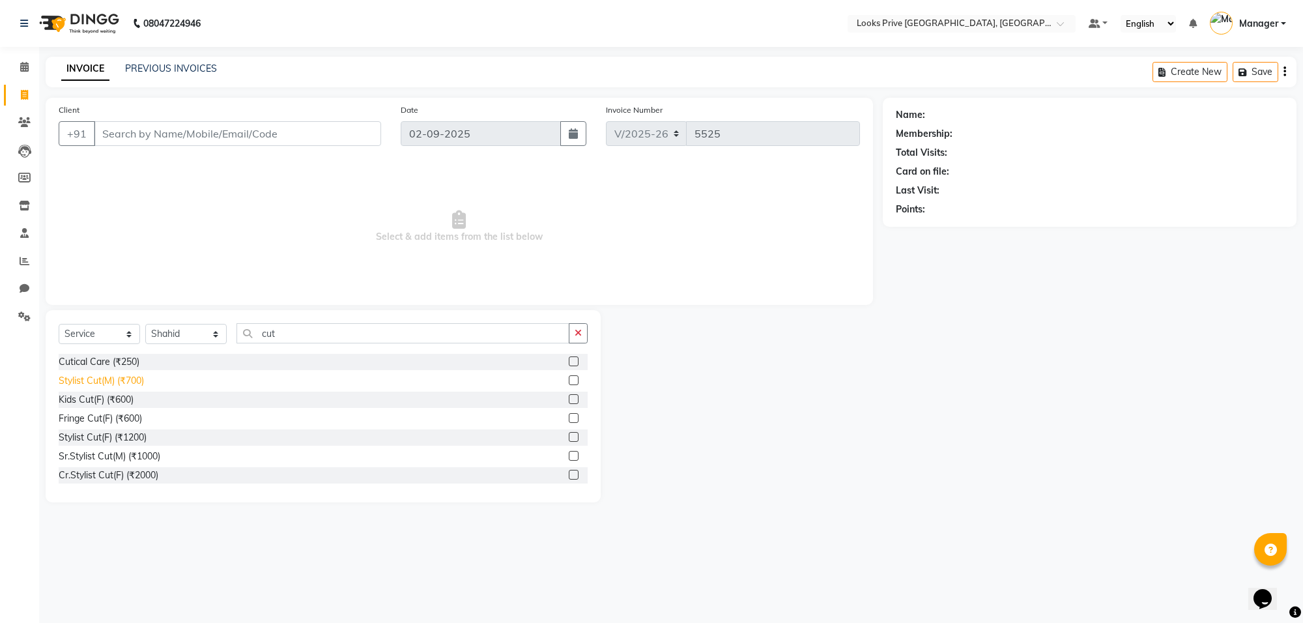
click at [88, 379] on div "Stylist Cut(M) (₹700)" at bounding box center [101, 381] width 85 height 14
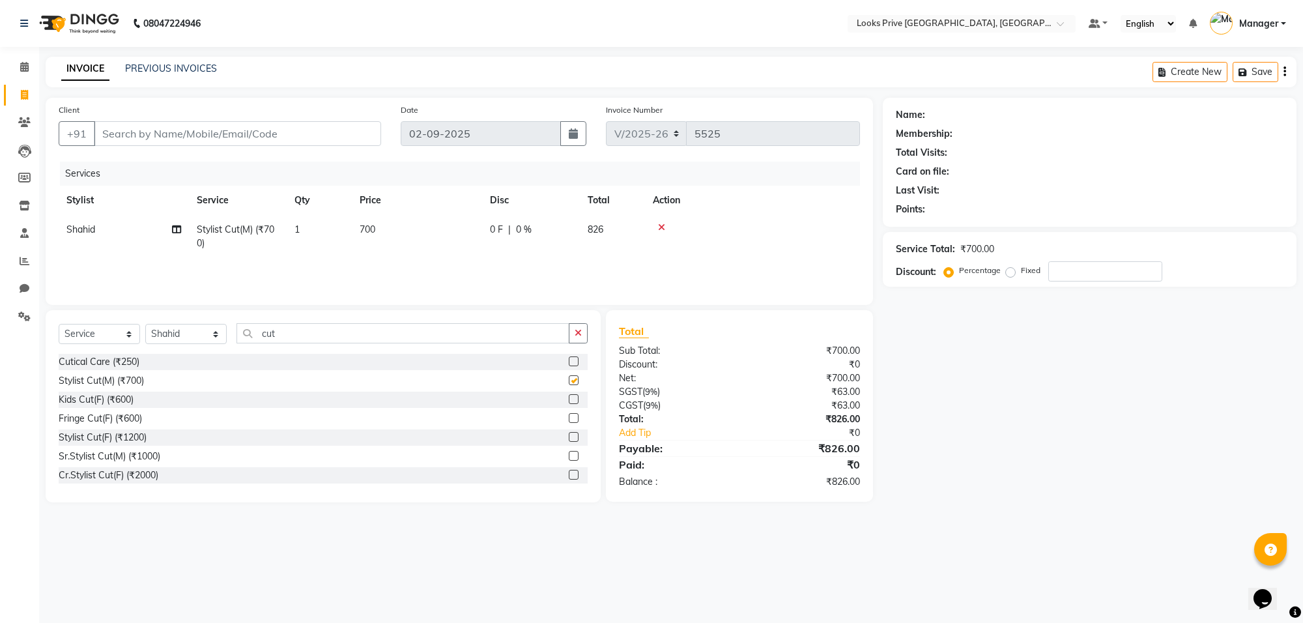
checkbox input "false"
click at [182, 132] on input "Client" at bounding box center [237, 133] width 287 height 25
type input "9"
type input "0"
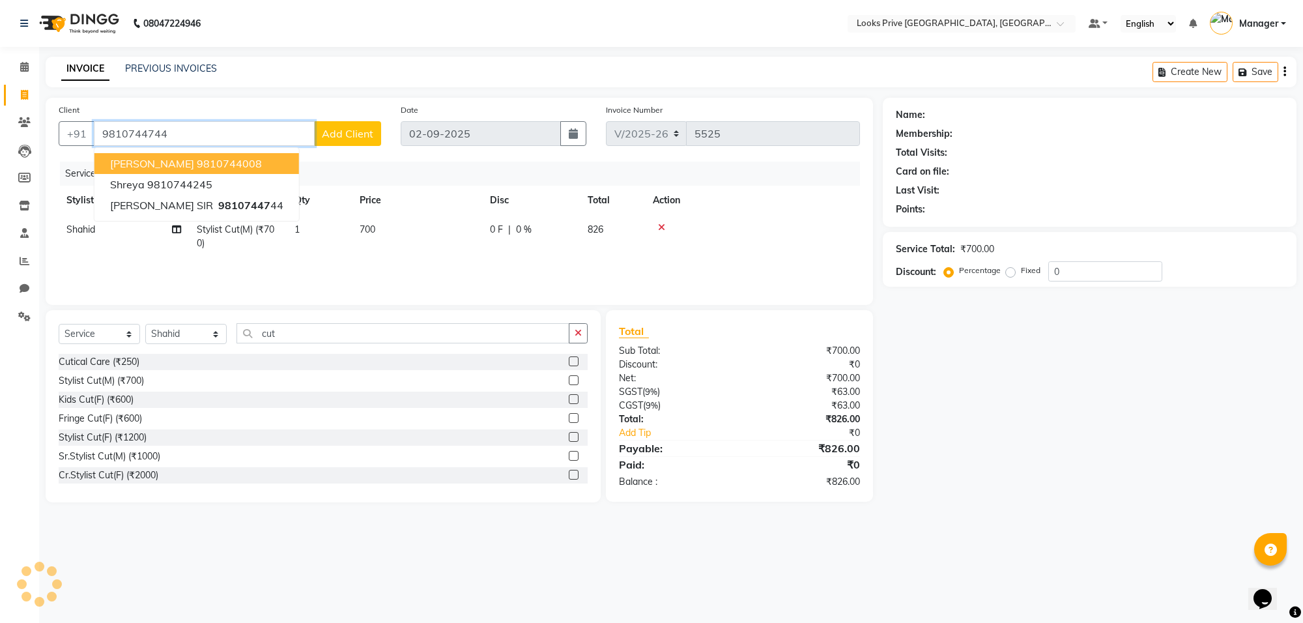
type input "9810744744"
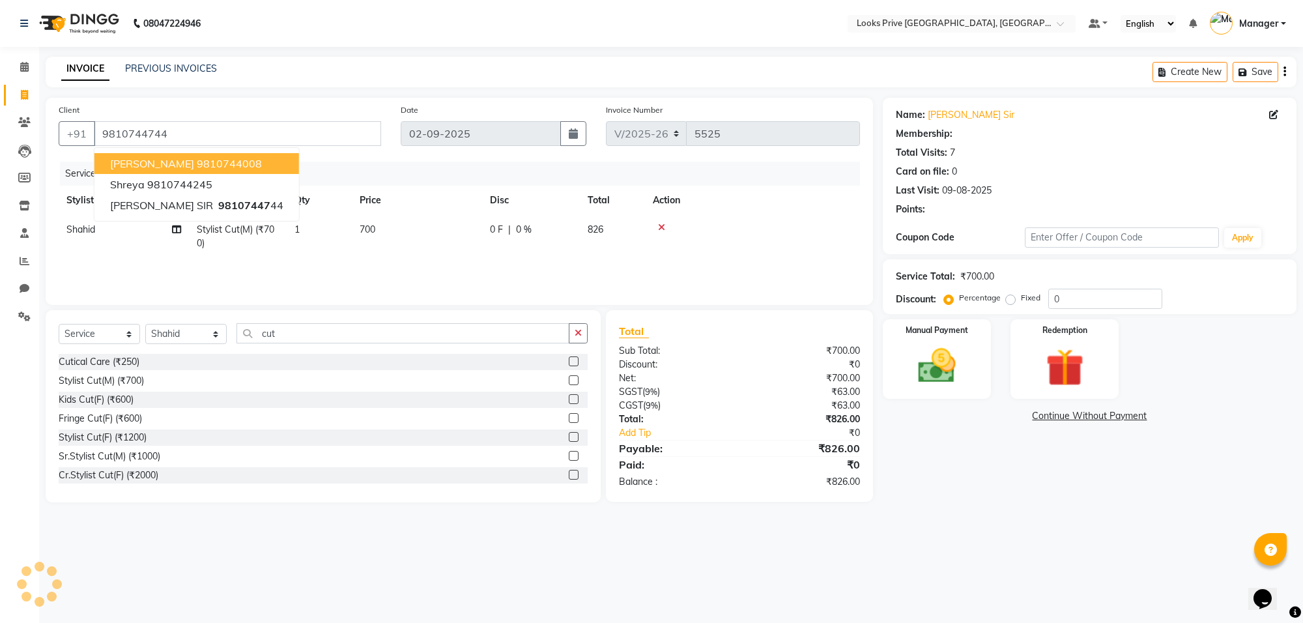
select select "1: Object"
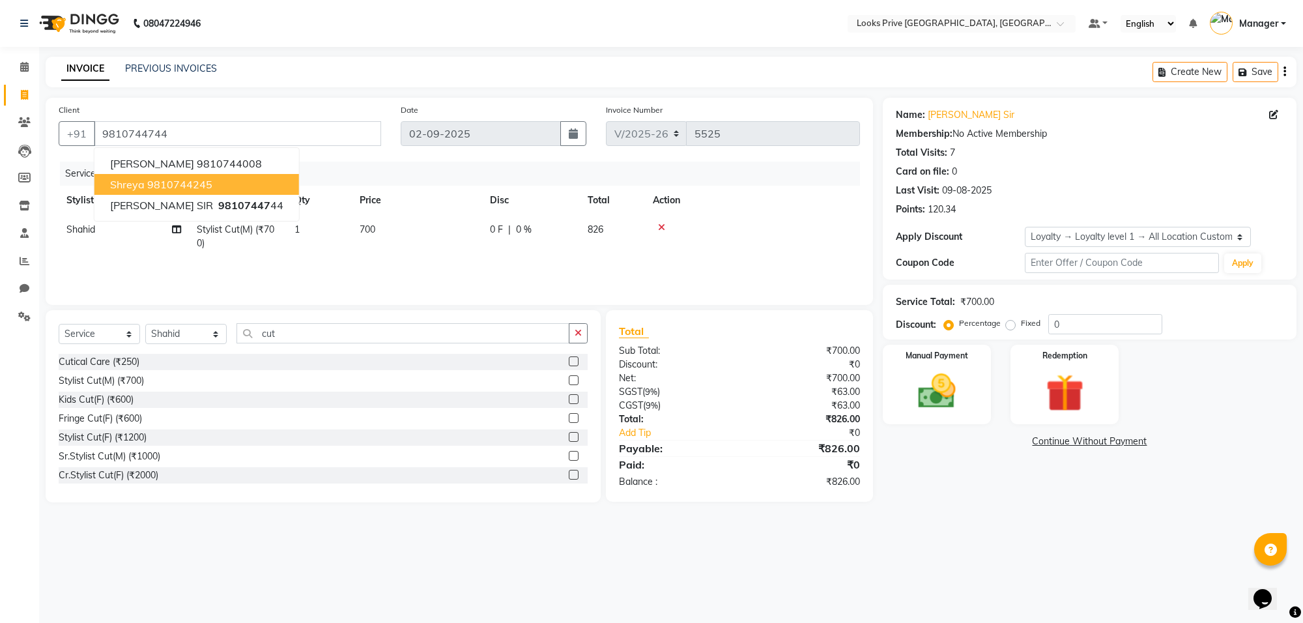
click at [399, 222] on td "700" at bounding box center [417, 236] width 130 height 43
select select "75863"
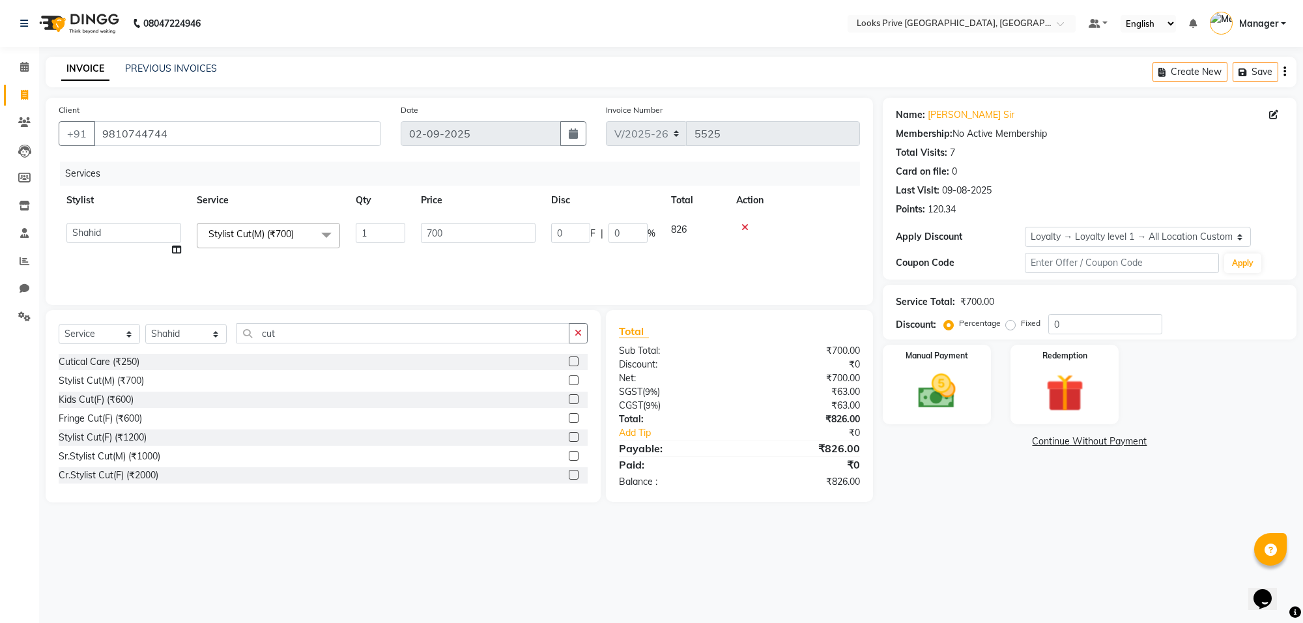
click at [399, 222] on td "1" at bounding box center [380, 240] width 65 height 50
drag, startPoint x: 420, startPoint y: 228, endPoint x: 429, endPoint y: 232, distance: 9.3
click at [422, 229] on input "700" at bounding box center [478, 233] width 115 height 20
click at [433, 233] on input "700" at bounding box center [478, 233] width 115 height 20
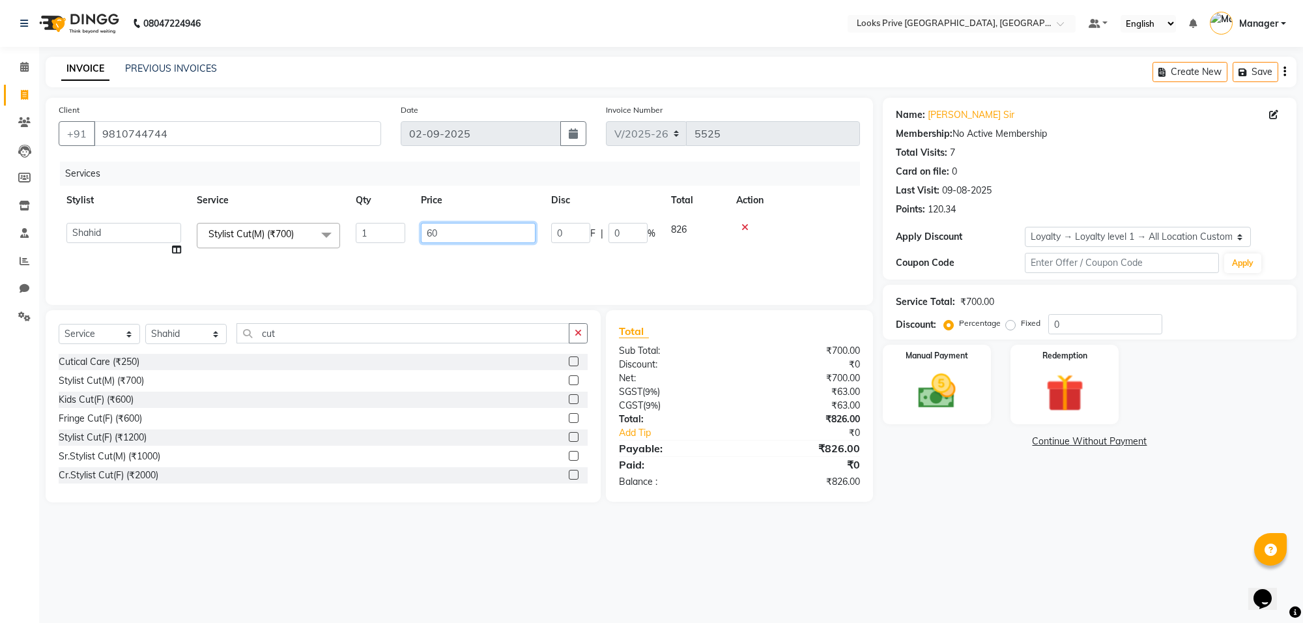
type input "600"
click at [985, 570] on div "08047224946 Select Location × Looks Prive [GEOGRAPHIC_DATA], [GEOGRAPHIC_DATA] …" at bounding box center [651, 311] width 1303 height 623
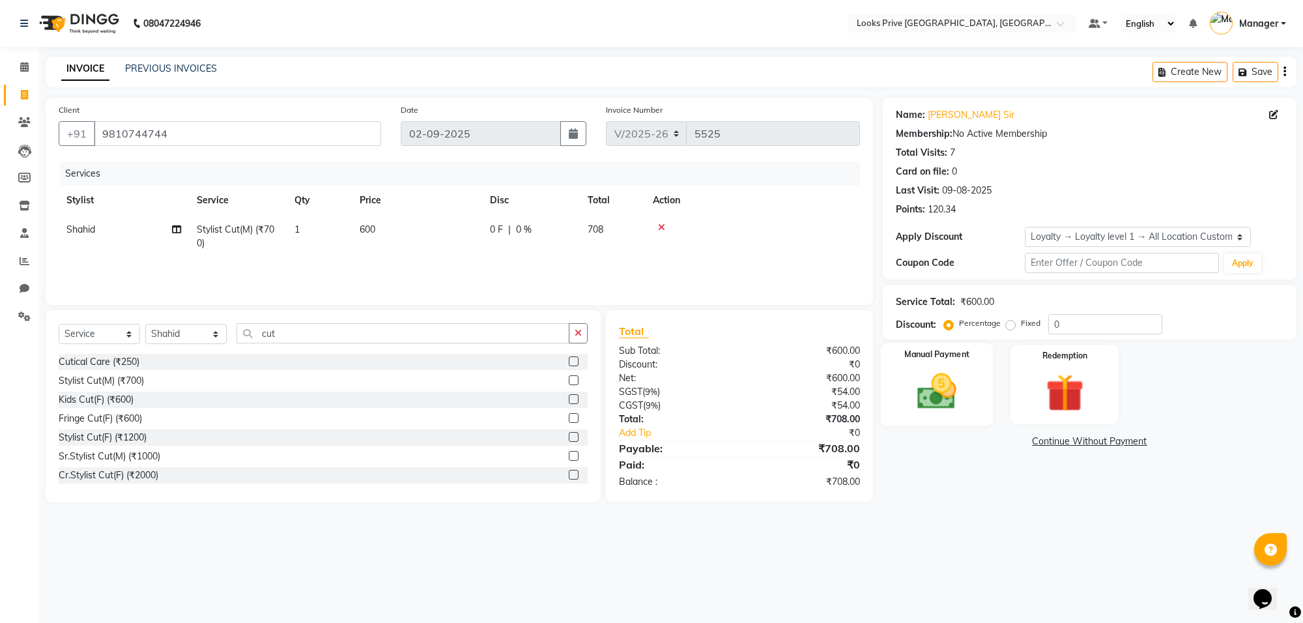
click at [971, 399] on div "Manual Payment" at bounding box center [937, 384] width 113 height 83
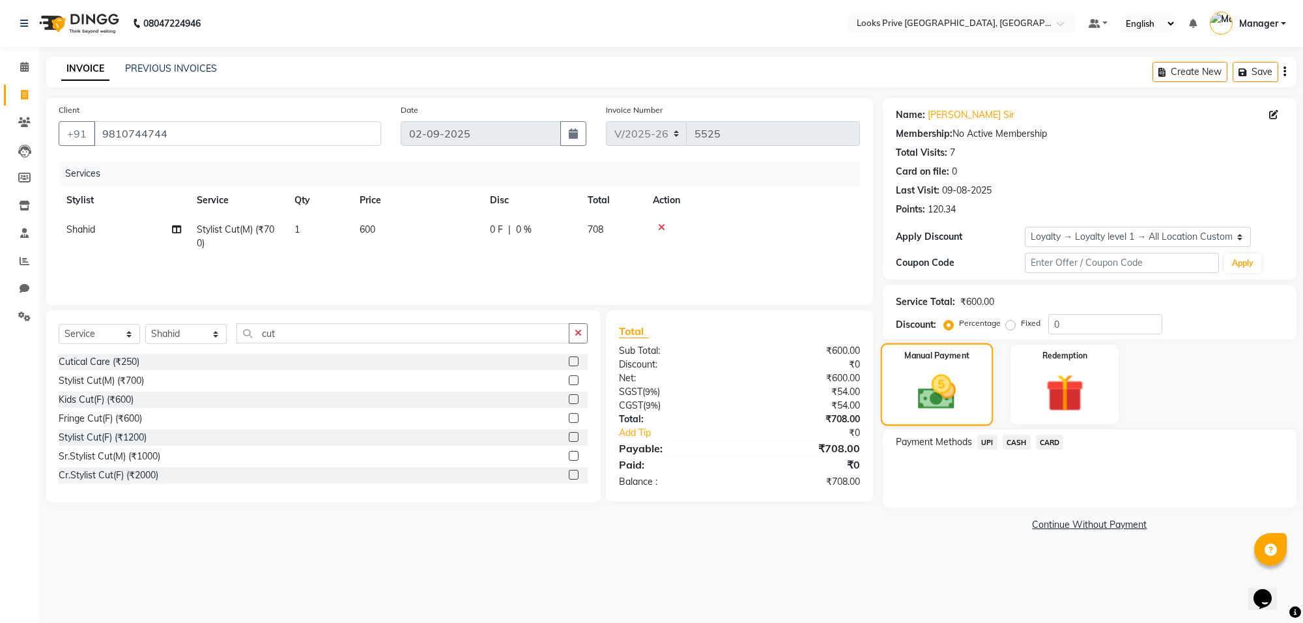
click at [971, 399] on div "Manual Payment" at bounding box center [937, 384] width 113 height 83
click at [939, 585] on div "08047224946 Select Location × Looks Prive [GEOGRAPHIC_DATA], [GEOGRAPHIC_DATA] …" at bounding box center [651, 311] width 1303 height 623
click at [1043, 440] on span "CARD" at bounding box center [1050, 442] width 28 height 15
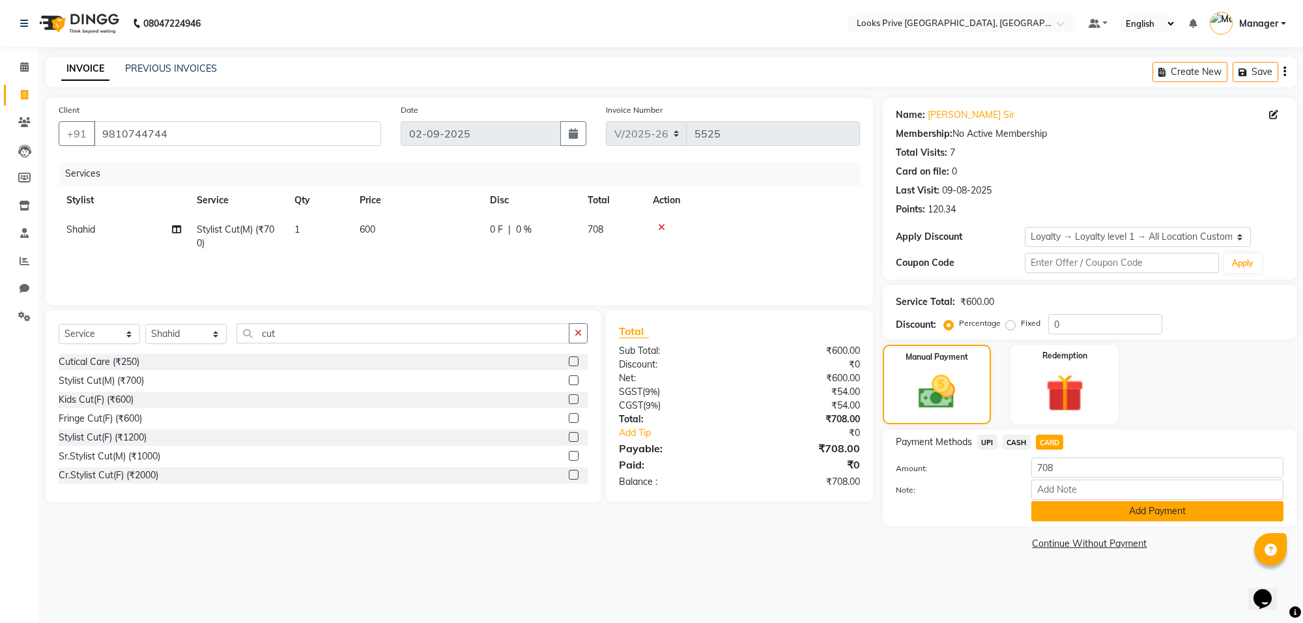
click at [1046, 513] on button "Add Payment" at bounding box center [1157, 511] width 252 height 20
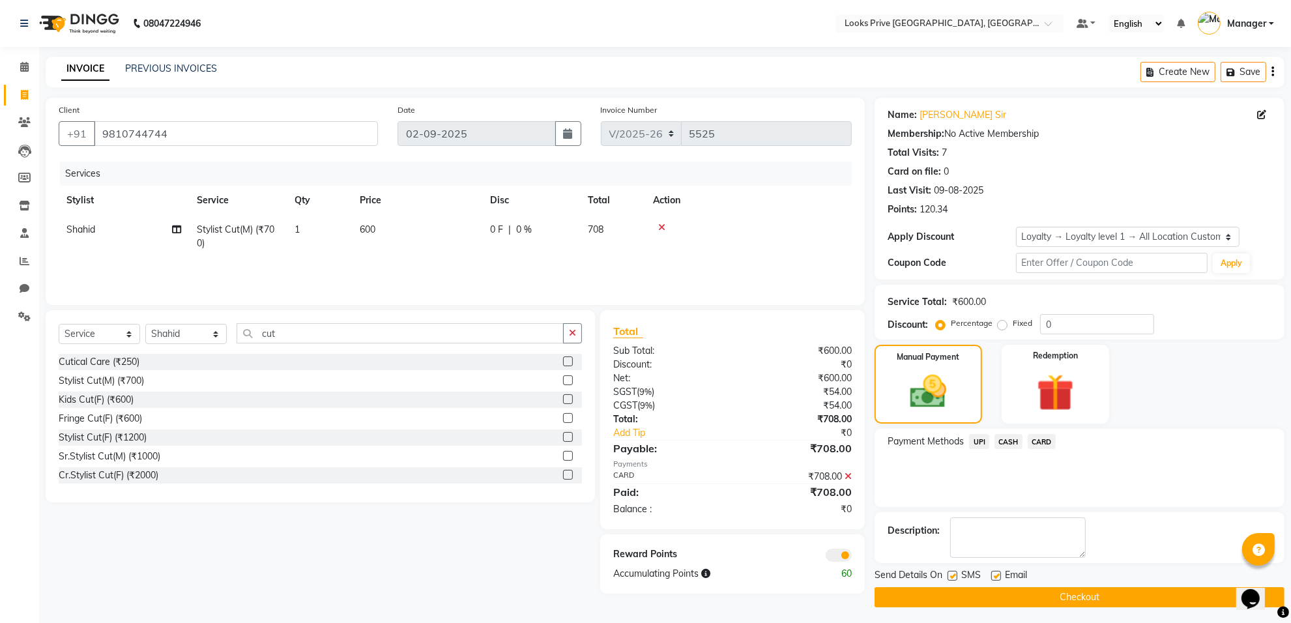
scroll to position [5, 0]
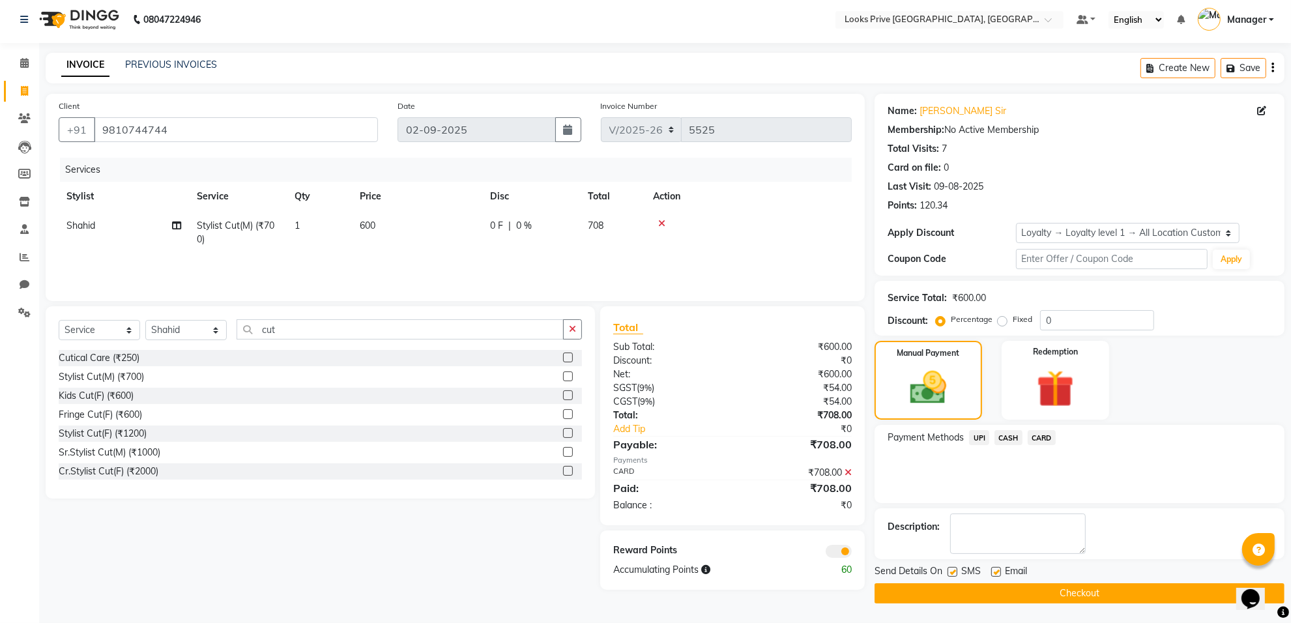
click at [844, 545] on span at bounding box center [839, 551] width 26 height 13
click at [852, 553] on input "checkbox" at bounding box center [852, 553] width 0 height 0
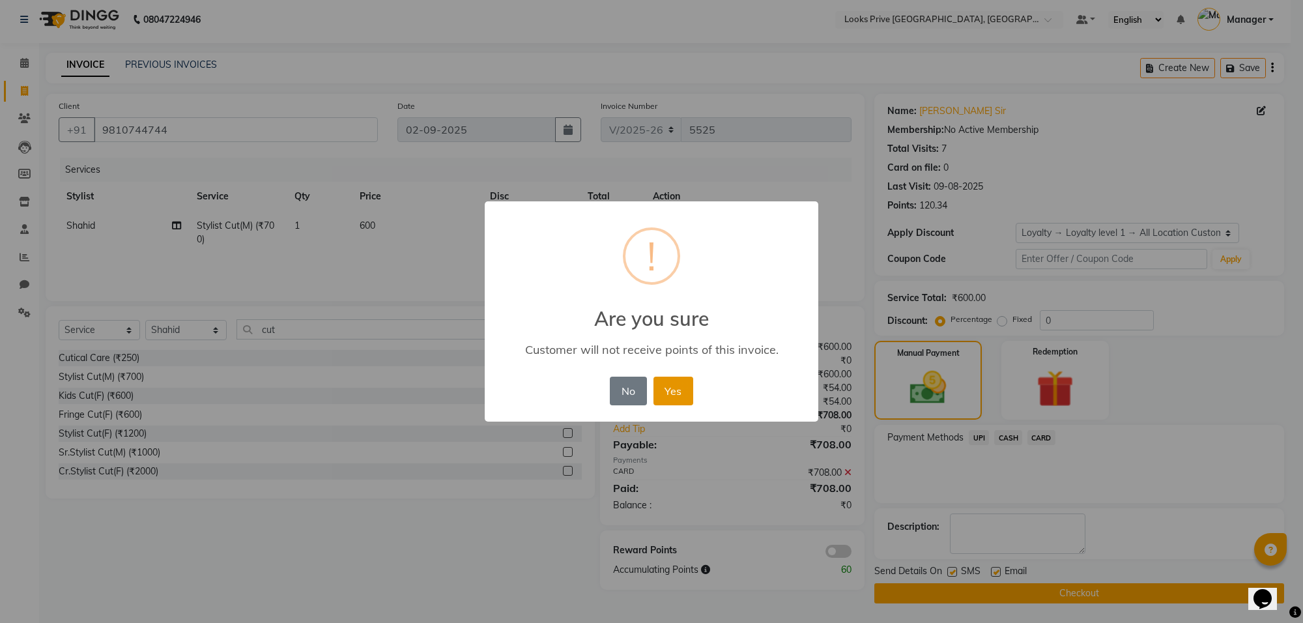
click at [671, 386] on button "Yes" at bounding box center [674, 391] width 40 height 29
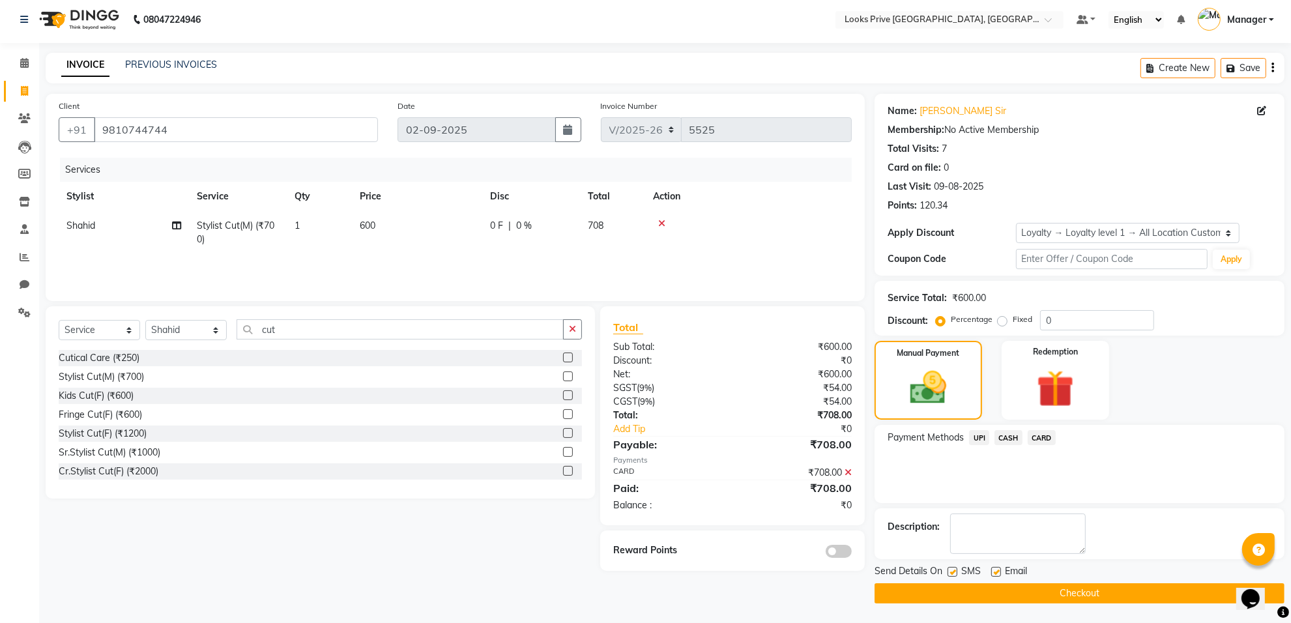
click at [994, 571] on label at bounding box center [996, 572] width 10 height 10
click at [994, 571] on input "checkbox" at bounding box center [995, 572] width 8 height 8
checkbox input "false"
click at [990, 591] on button "Checkout" at bounding box center [1079, 593] width 410 height 20
